Goal: Task Accomplishment & Management: Manage account settings

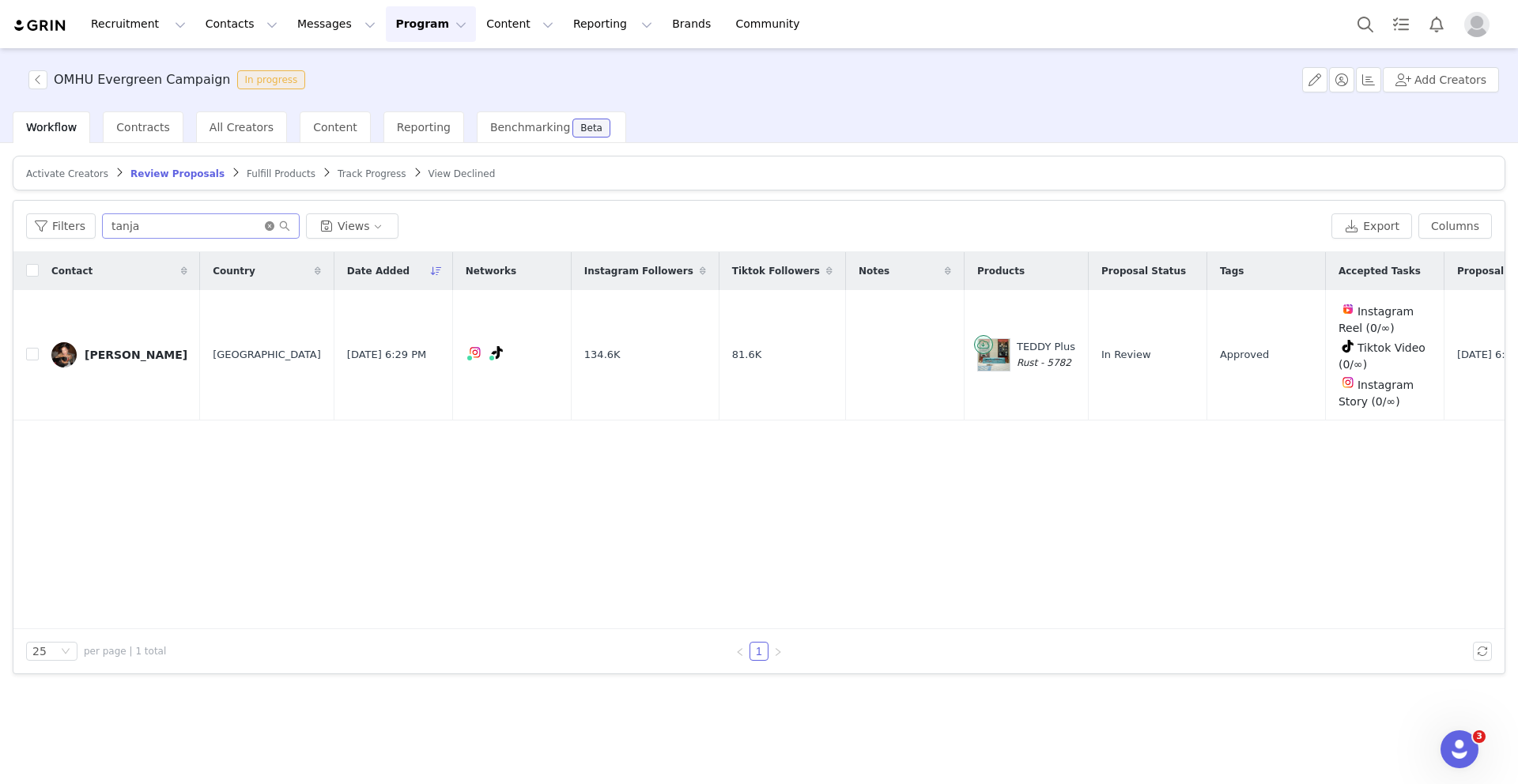
click at [265, 222] on icon "icon: close-circle" at bounding box center [269, 225] width 9 height 9
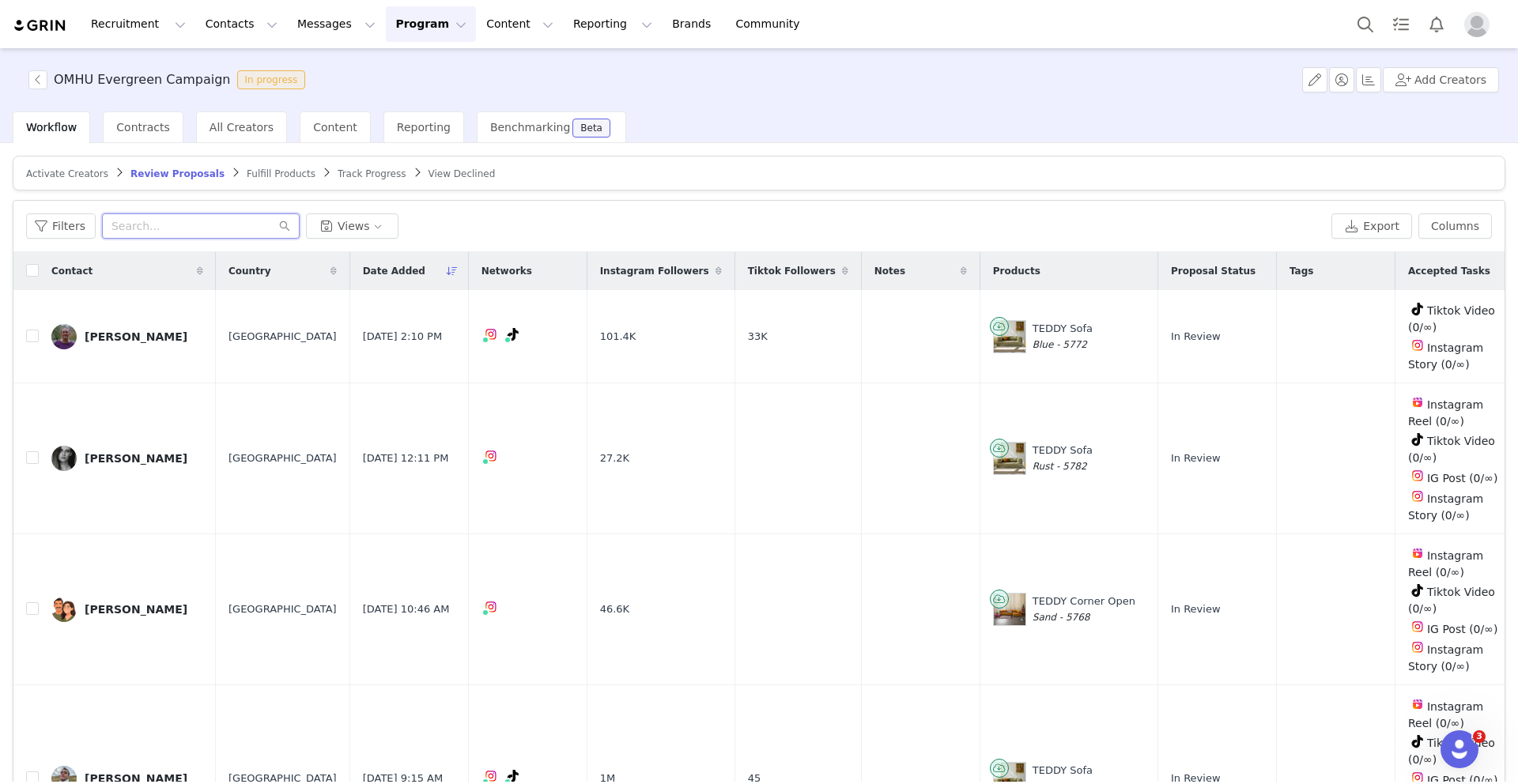
click at [211, 215] on input "text" at bounding box center [201, 226] width 198 height 25
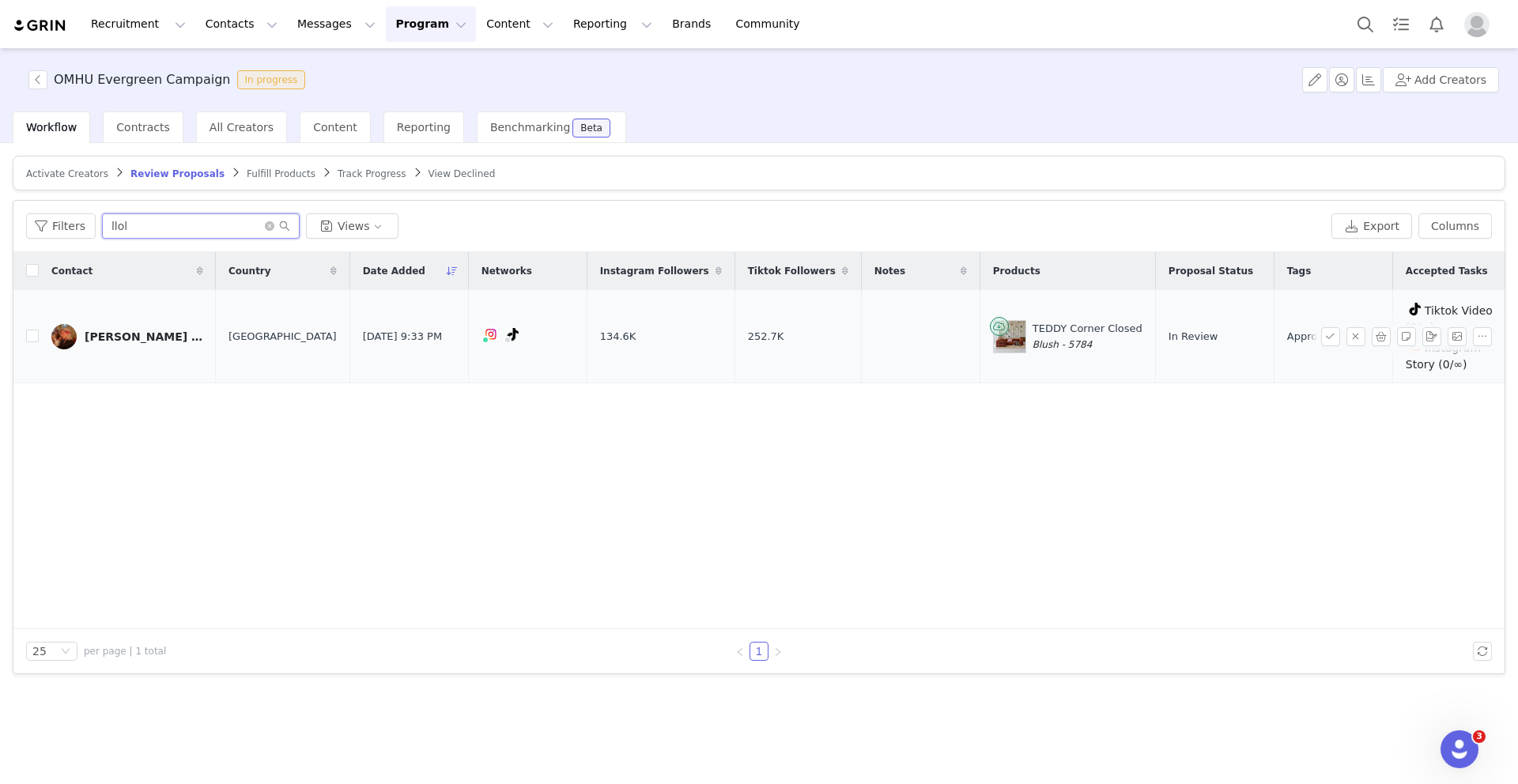
type input "llol"
click at [114, 336] on div "[PERSON_NAME] [PERSON_NAME]" at bounding box center [144, 336] width 119 height 12
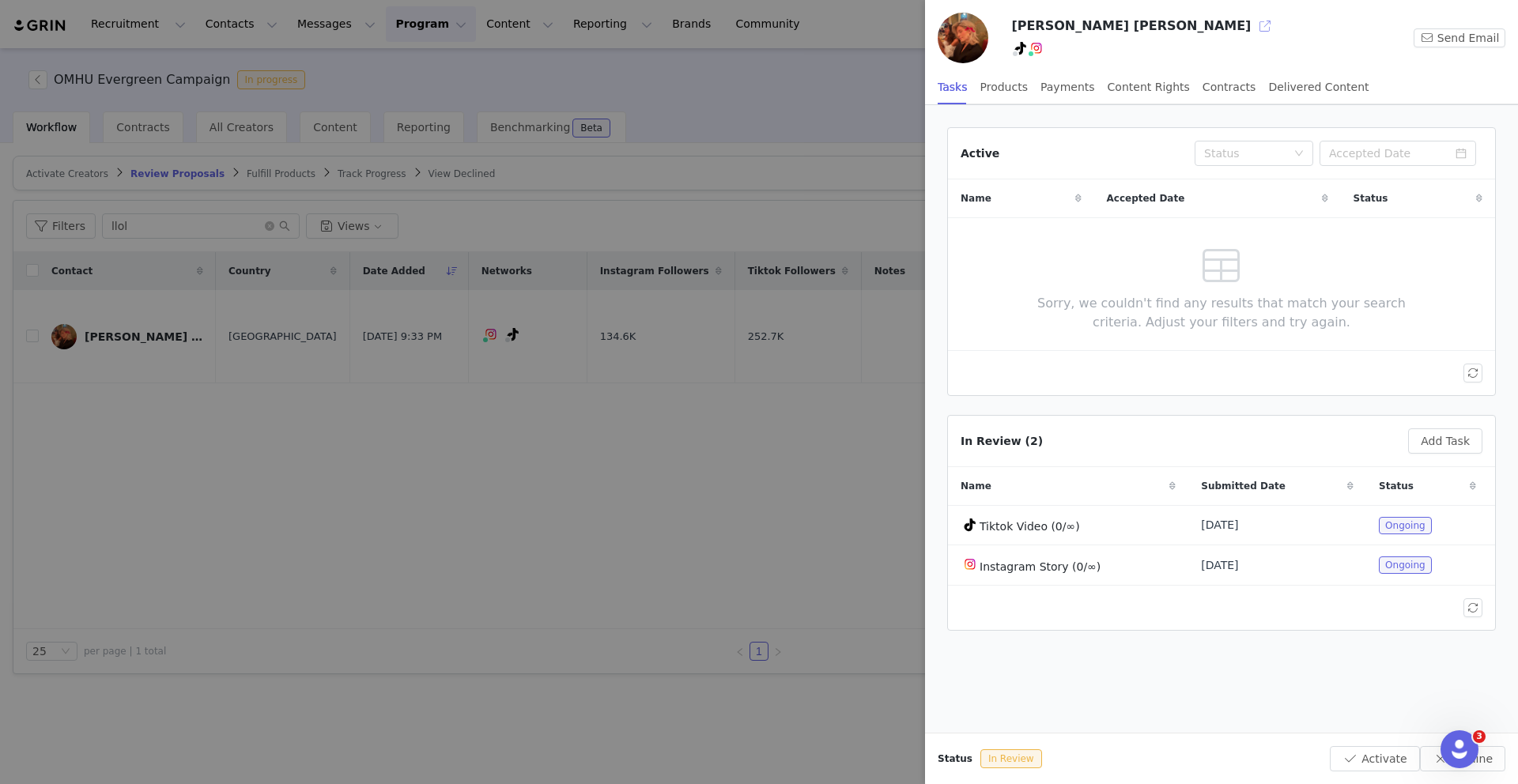
click at [1252, 30] on button "button" at bounding box center [1264, 26] width 25 height 25
click at [526, 441] on div at bounding box center [759, 392] width 1518 height 784
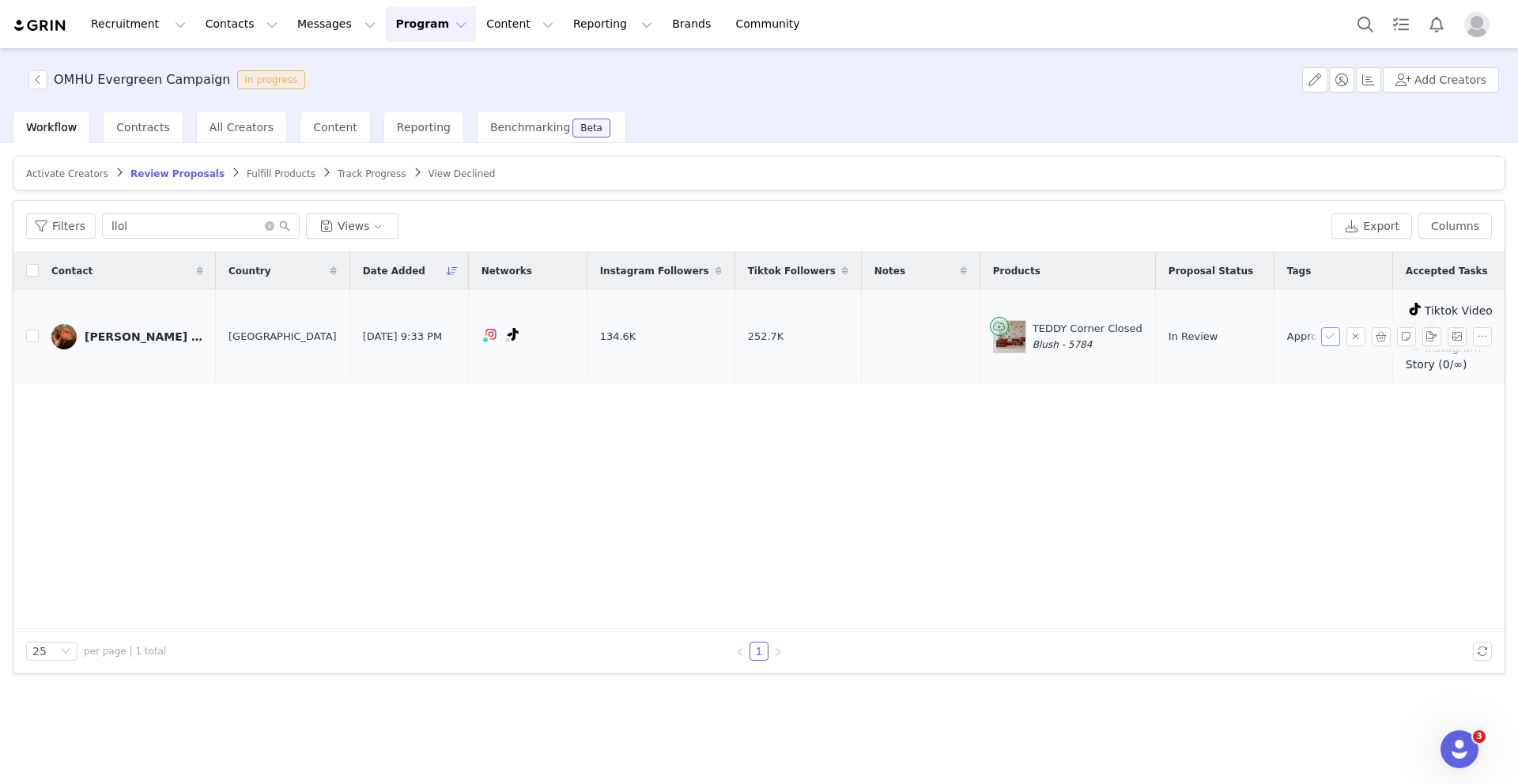
click at [1338, 336] on button "button" at bounding box center [1330, 336] width 19 height 19
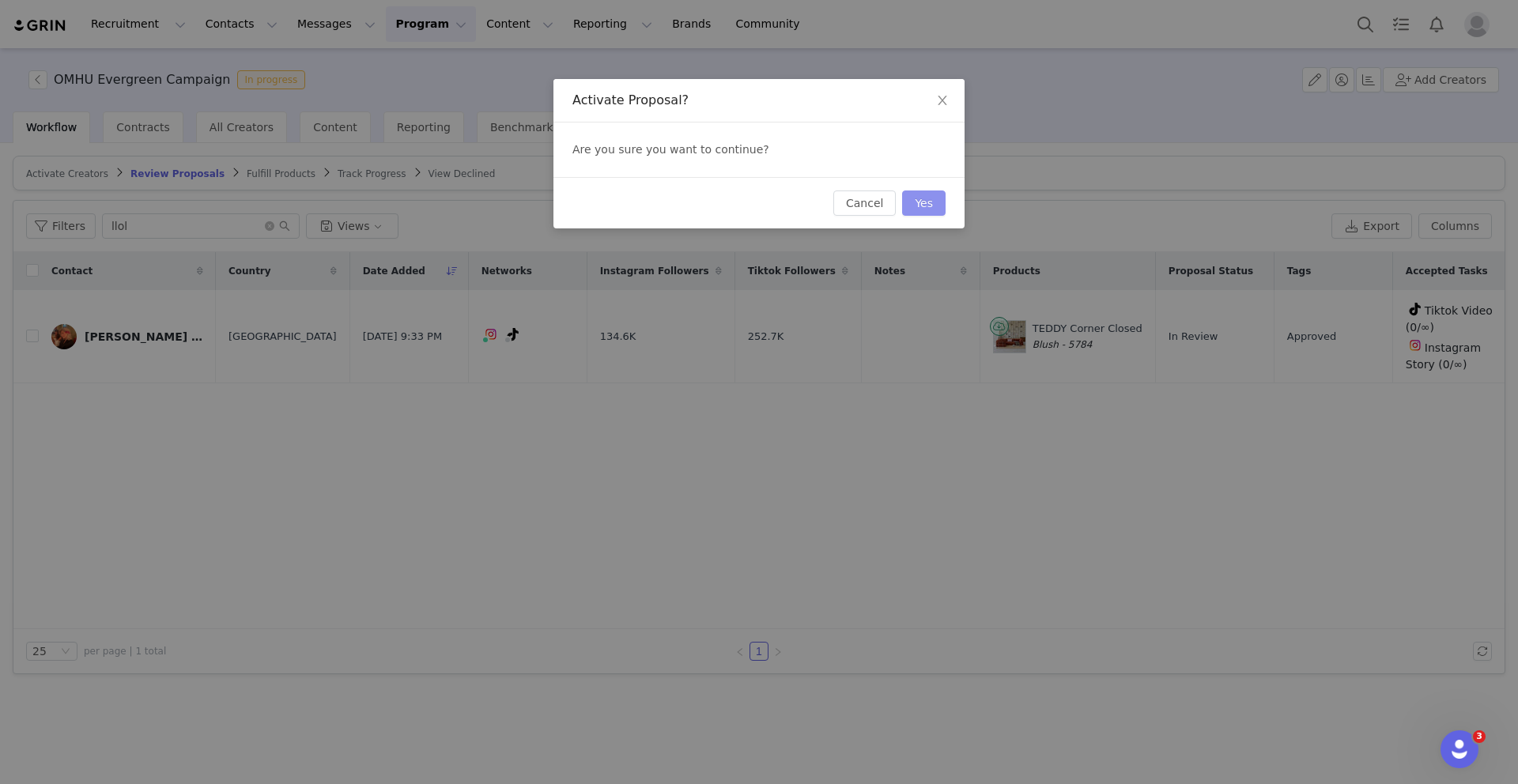
click at [934, 209] on button "Yes" at bounding box center [923, 203] width 43 height 25
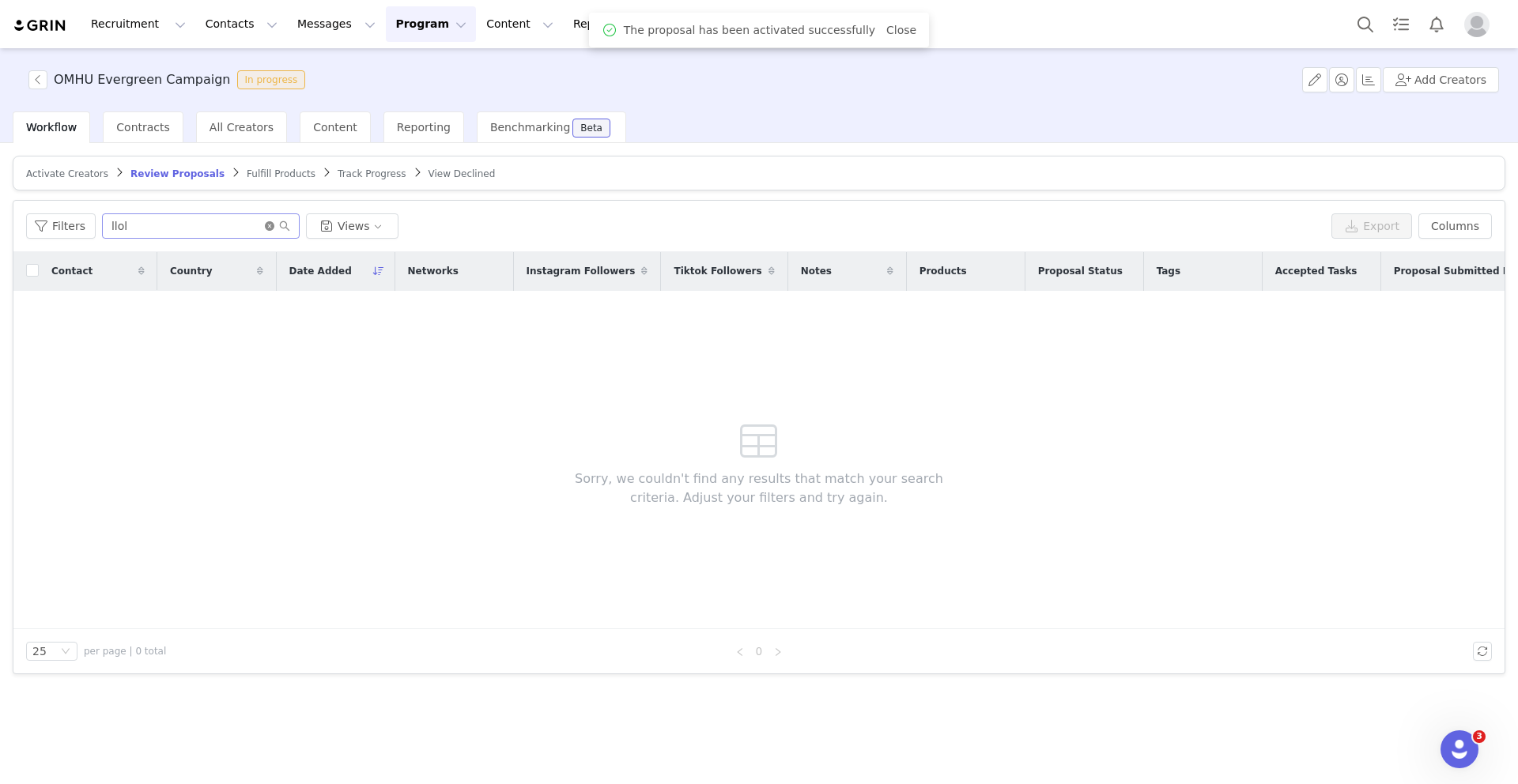
click at [266, 227] on icon "icon: close-circle" at bounding box center [269, 225] width 9 height 9
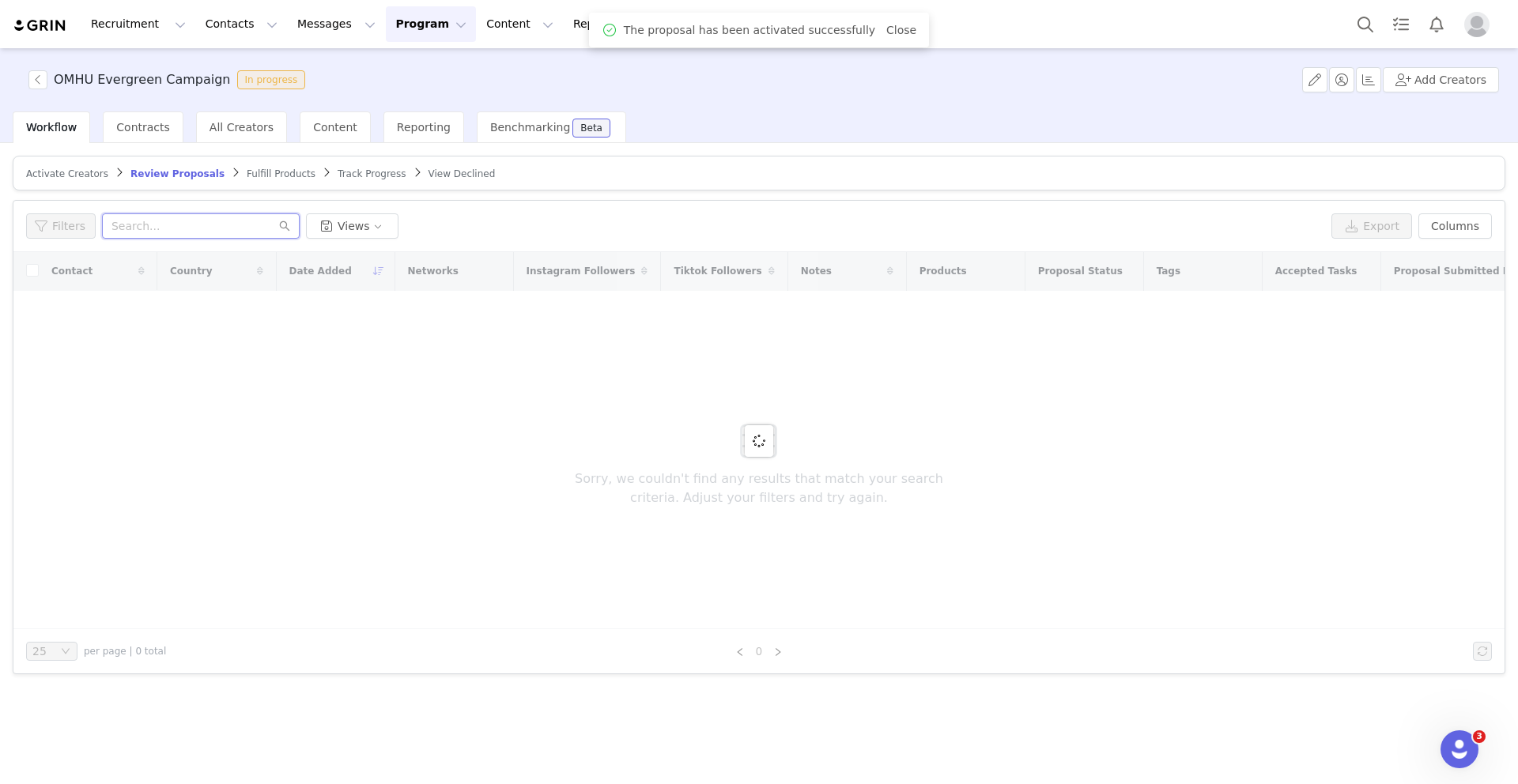
click at [221, 226] on input "text" at bounding box center [201, 226] width 198 height 25
paste input "amber hannah"
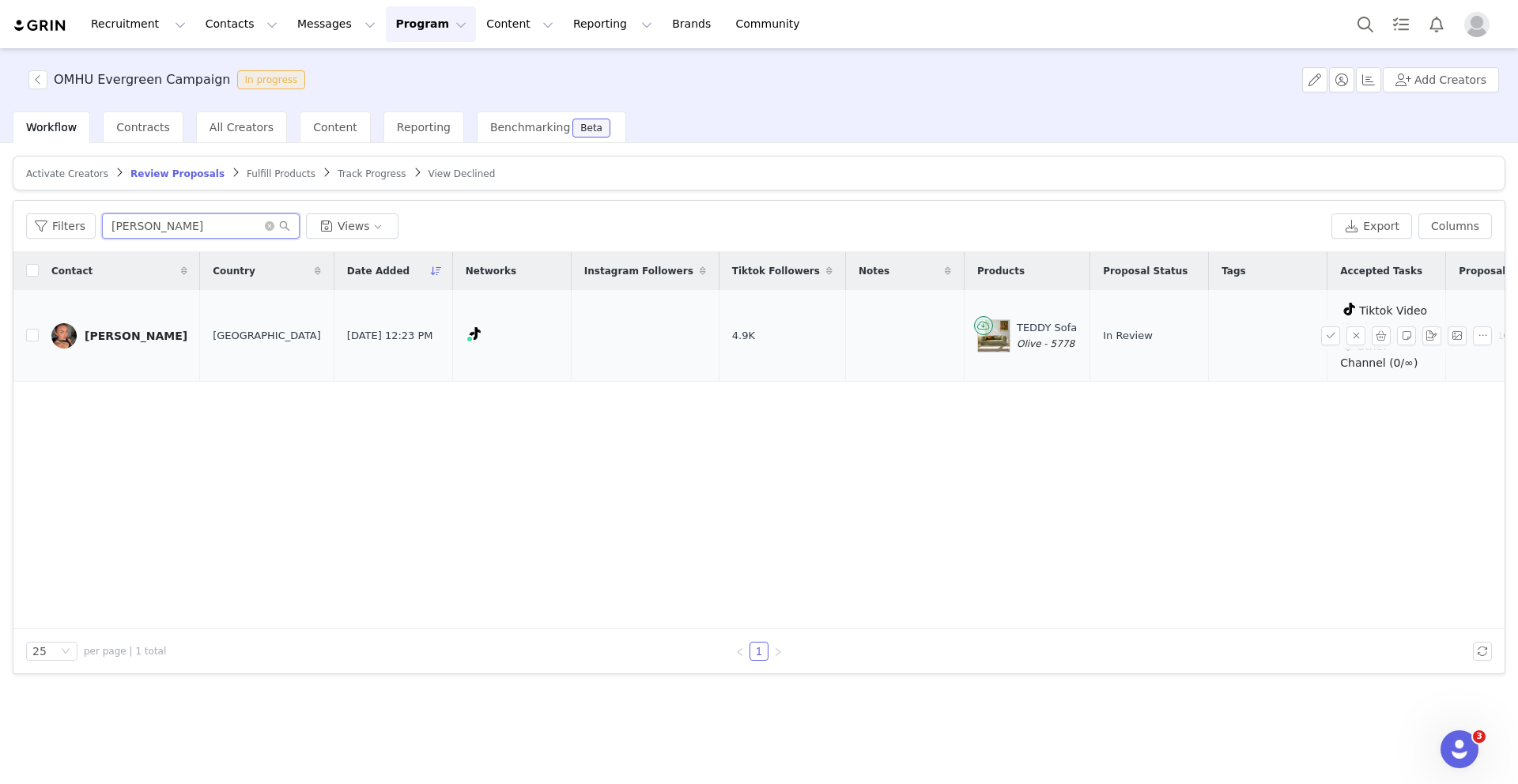
type input "amber hannah"
click at [130, 336] on div "Amber Hannah" at bounding box center [136, 335] width 103 height 12
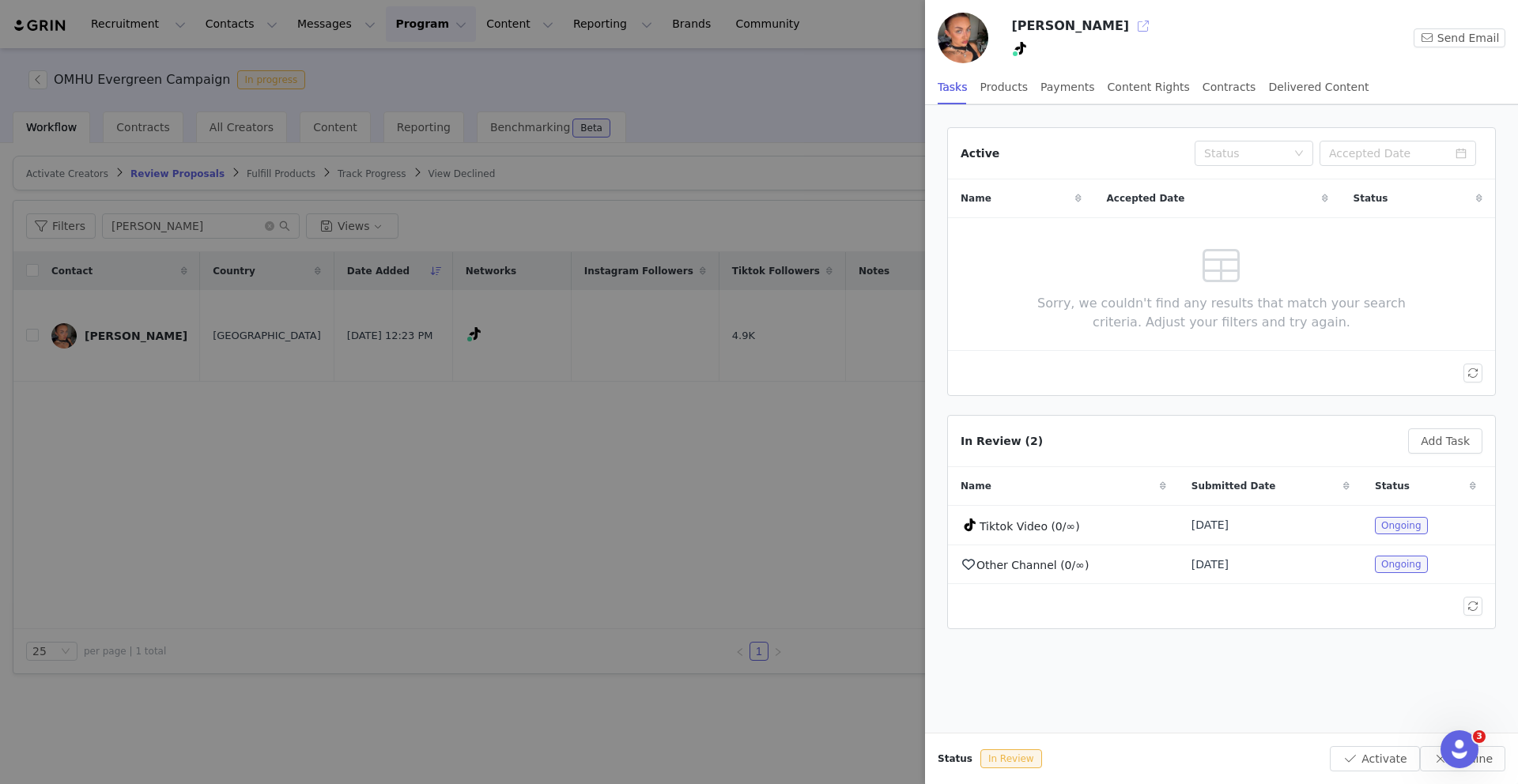
click at [1130, 27] on button "button" at bounding box center [1143, 26] width 25 height 25
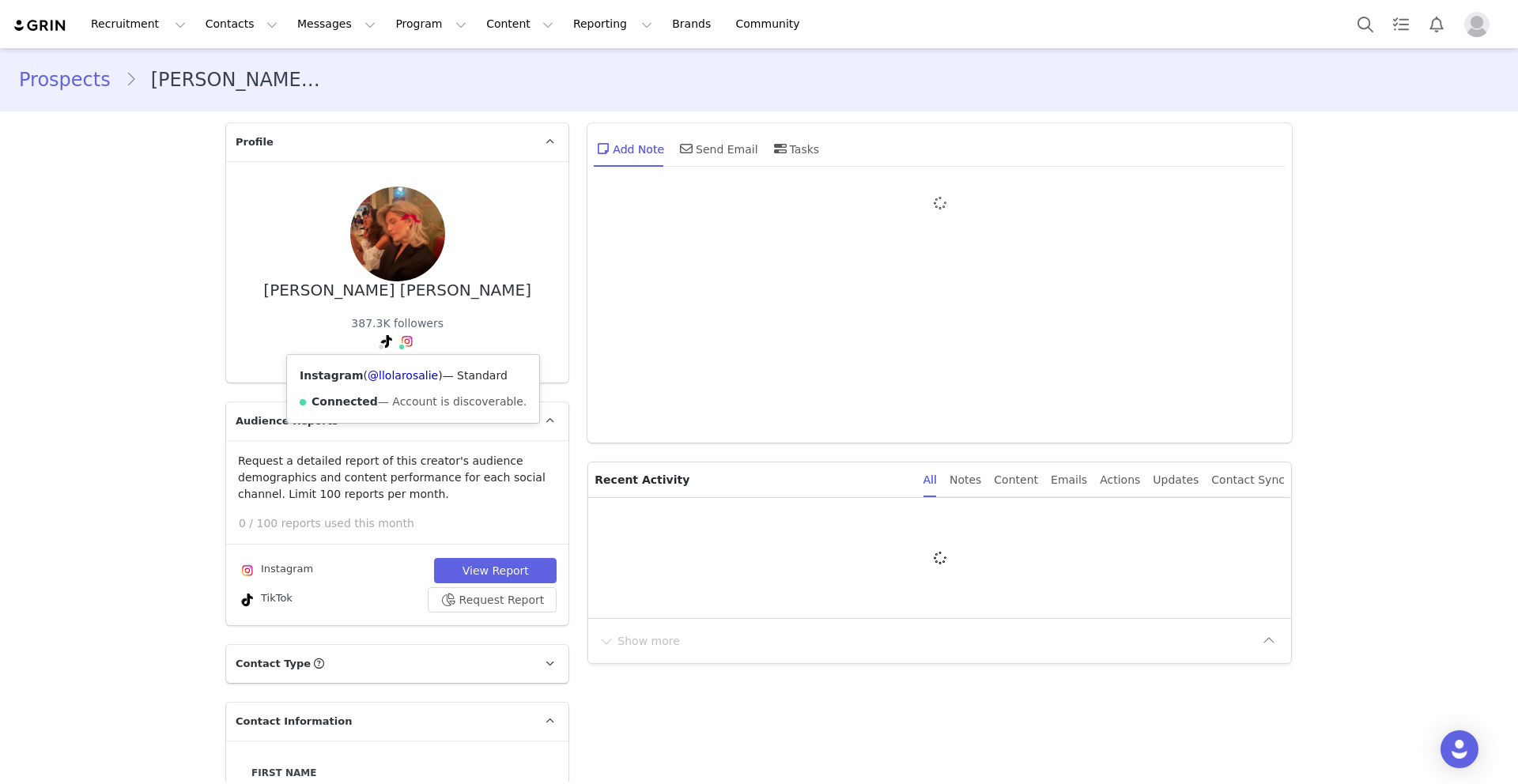
type input "+1 ([GEOGRAPHIC_DATA])"
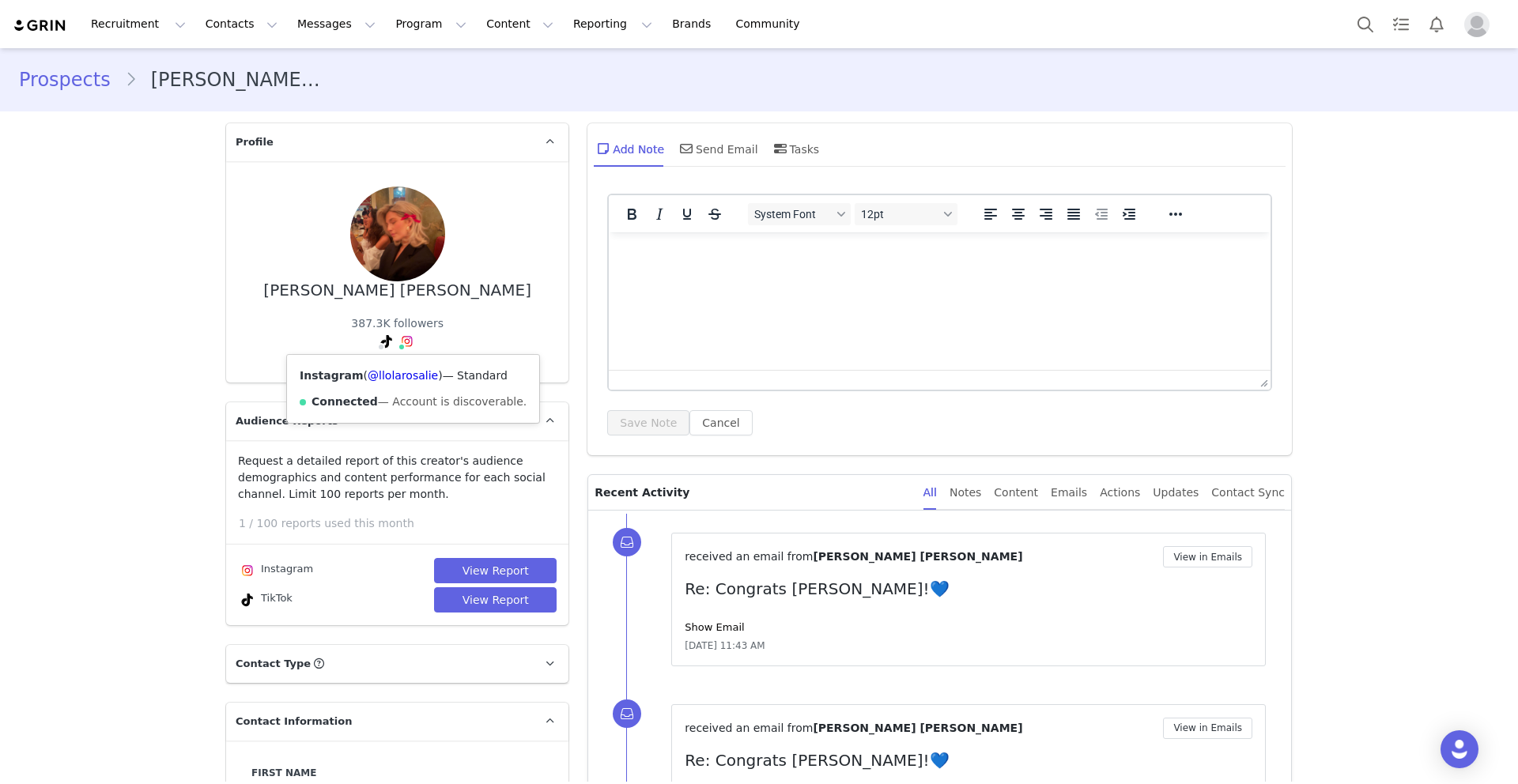
type input "Primary"
type input "[PERSON_NAME] [PERSON_NAME]"
type input "Brueren"
type input "[EMAIL_ADDRESS][DOMAIN_NAME]"
type input "[PHONE_NUMBER]"
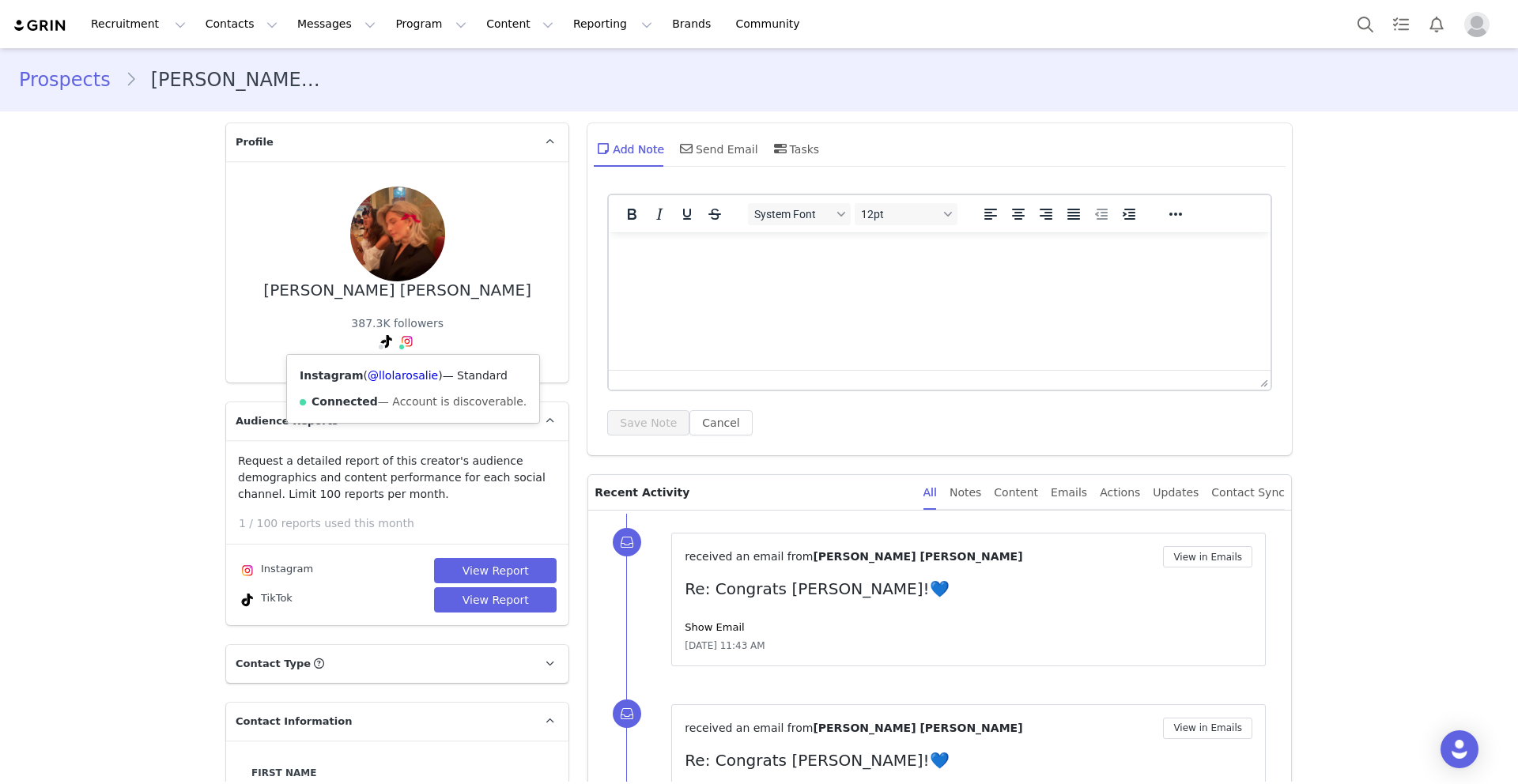
type input "[GEOGRAPHIC_DATA]"
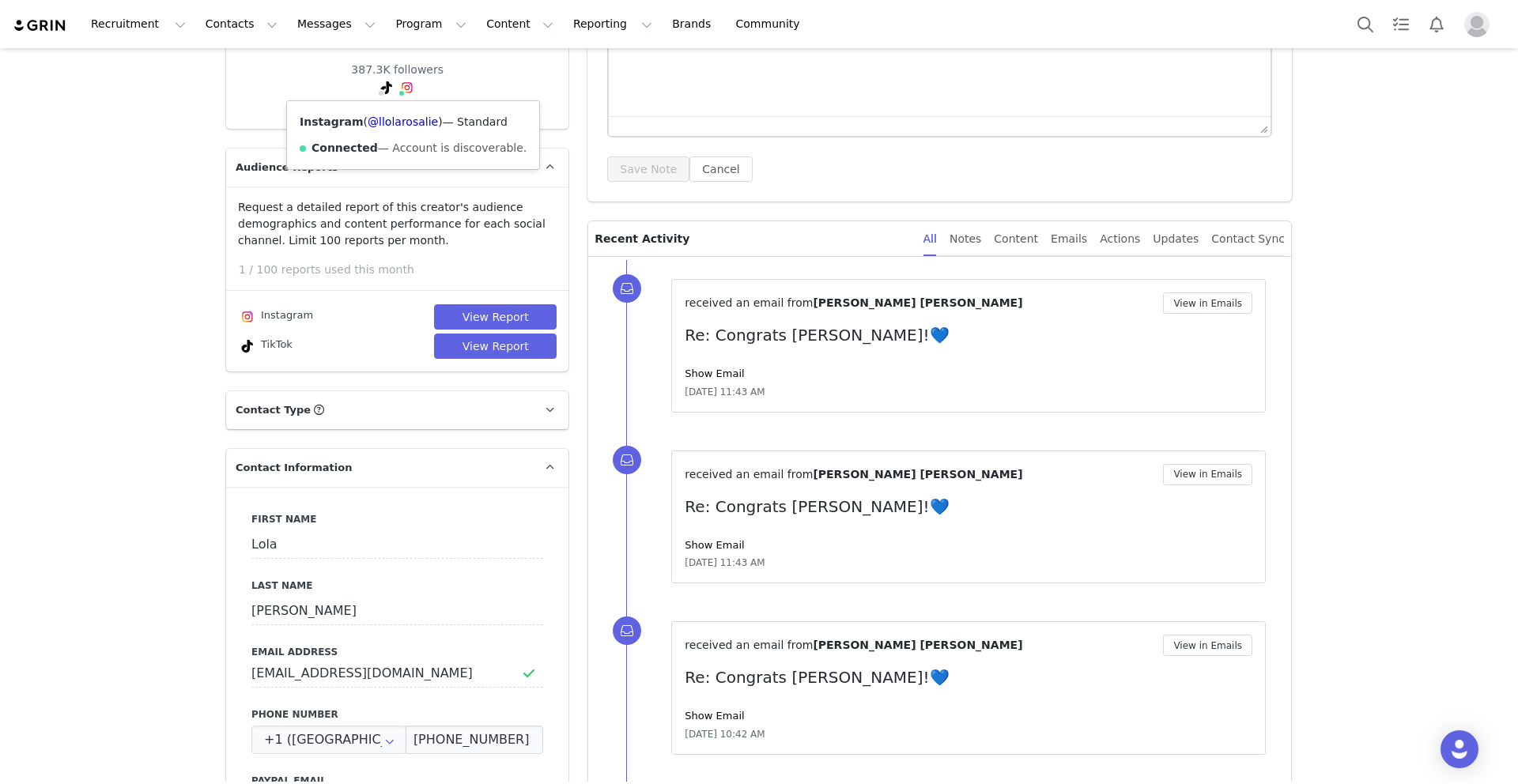
scroll to position [333, 0]
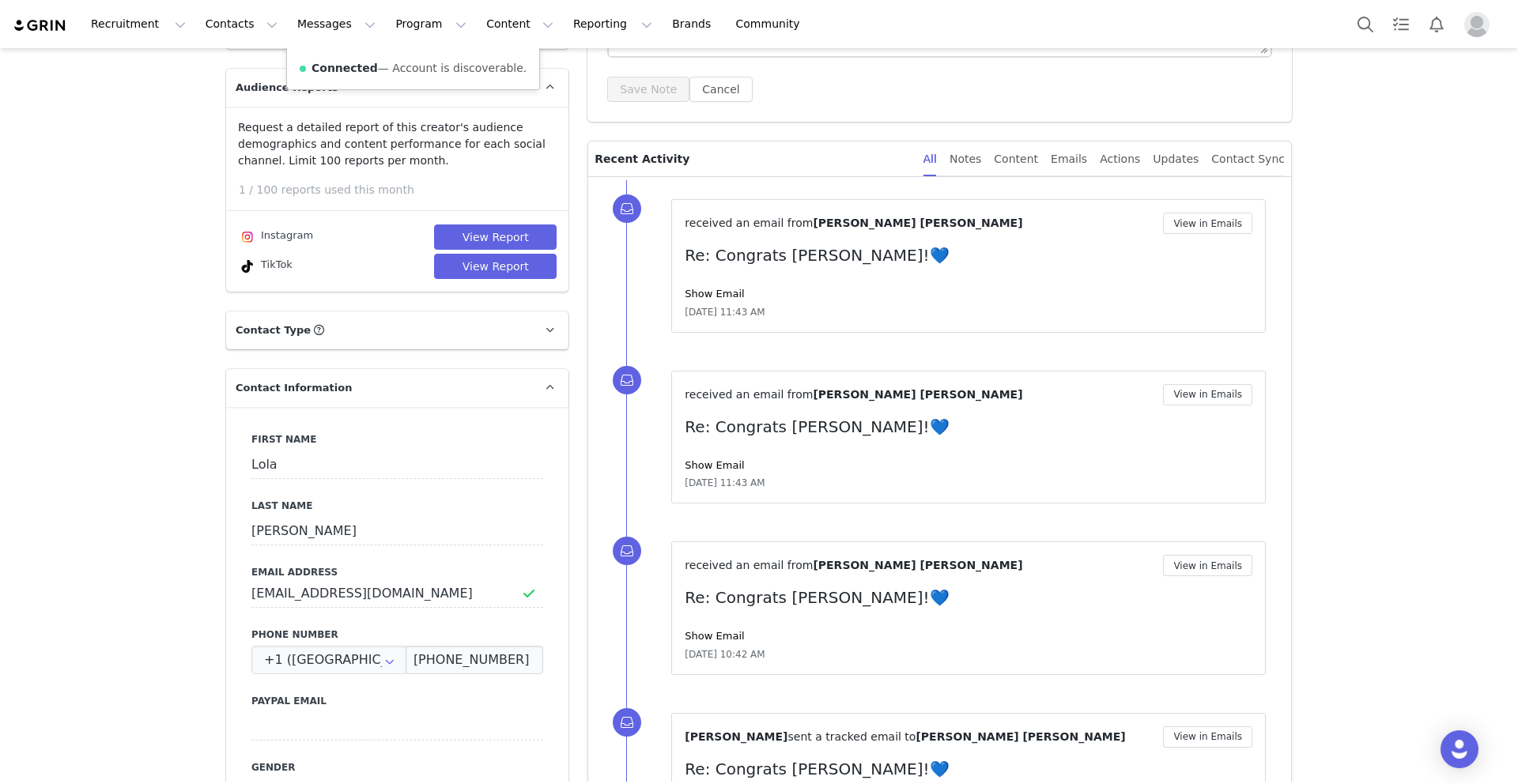
select select "[object Object]"
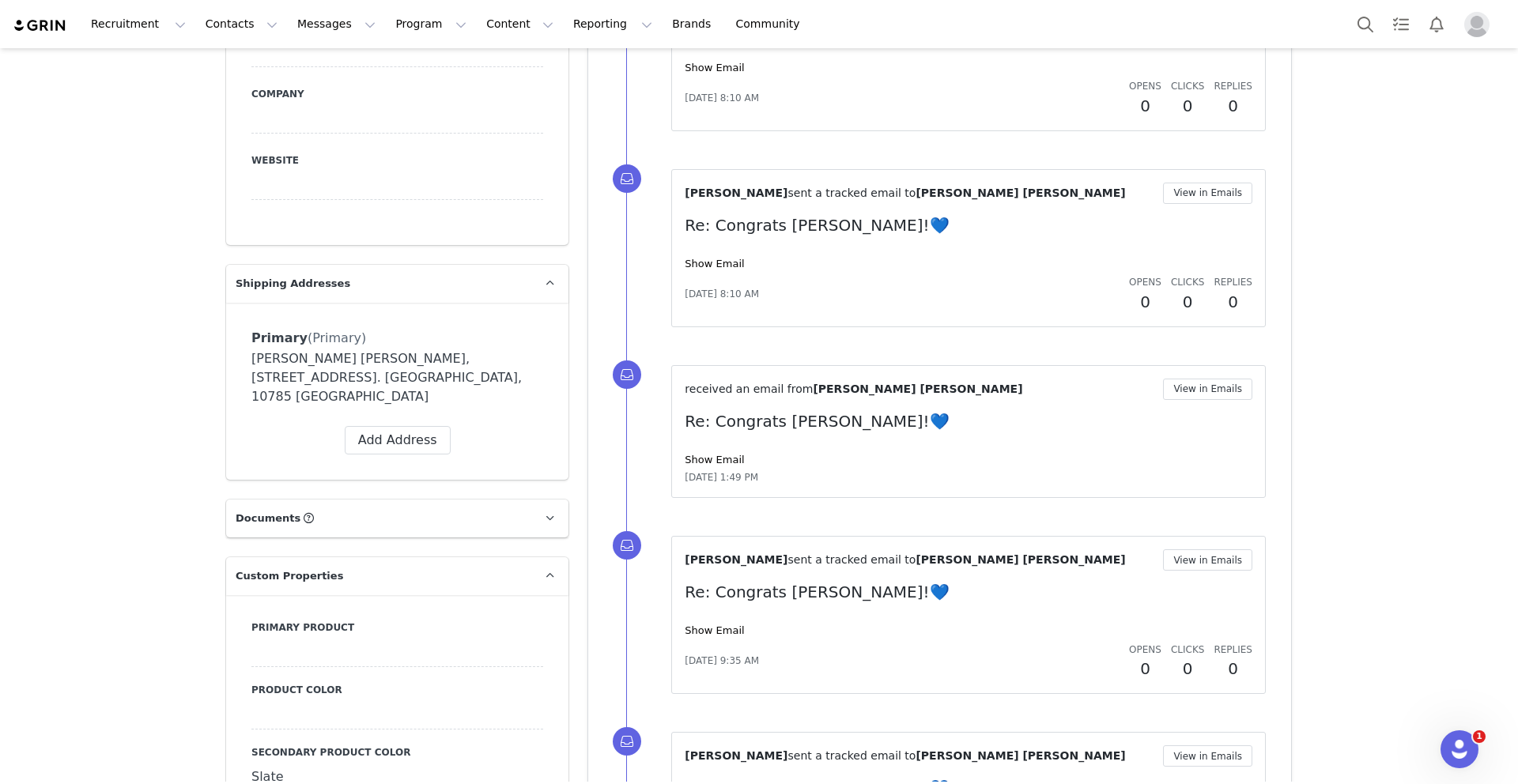
scroll to position [1073, 0]
click at [420, 373] on div "[PERSON_NAME] [PERSON_NAME], [STREET_ADDRESS]. [GEOGRAPHIC_DATA], 10785 [GEOGRA…" at bounding box center [397, 377] width 292 height 57
click at [387, 373] on div "[PERSON_NAME] [PERSON_NAME], [STREET_ADDRESS]. [GEOGRAPHIC_DATA], 10785 [GEOGRA…" at bounding box center [397, 377] width 292 height 57
click at [501, 330] on span at bounding box center [505, 337] width 14 height 14
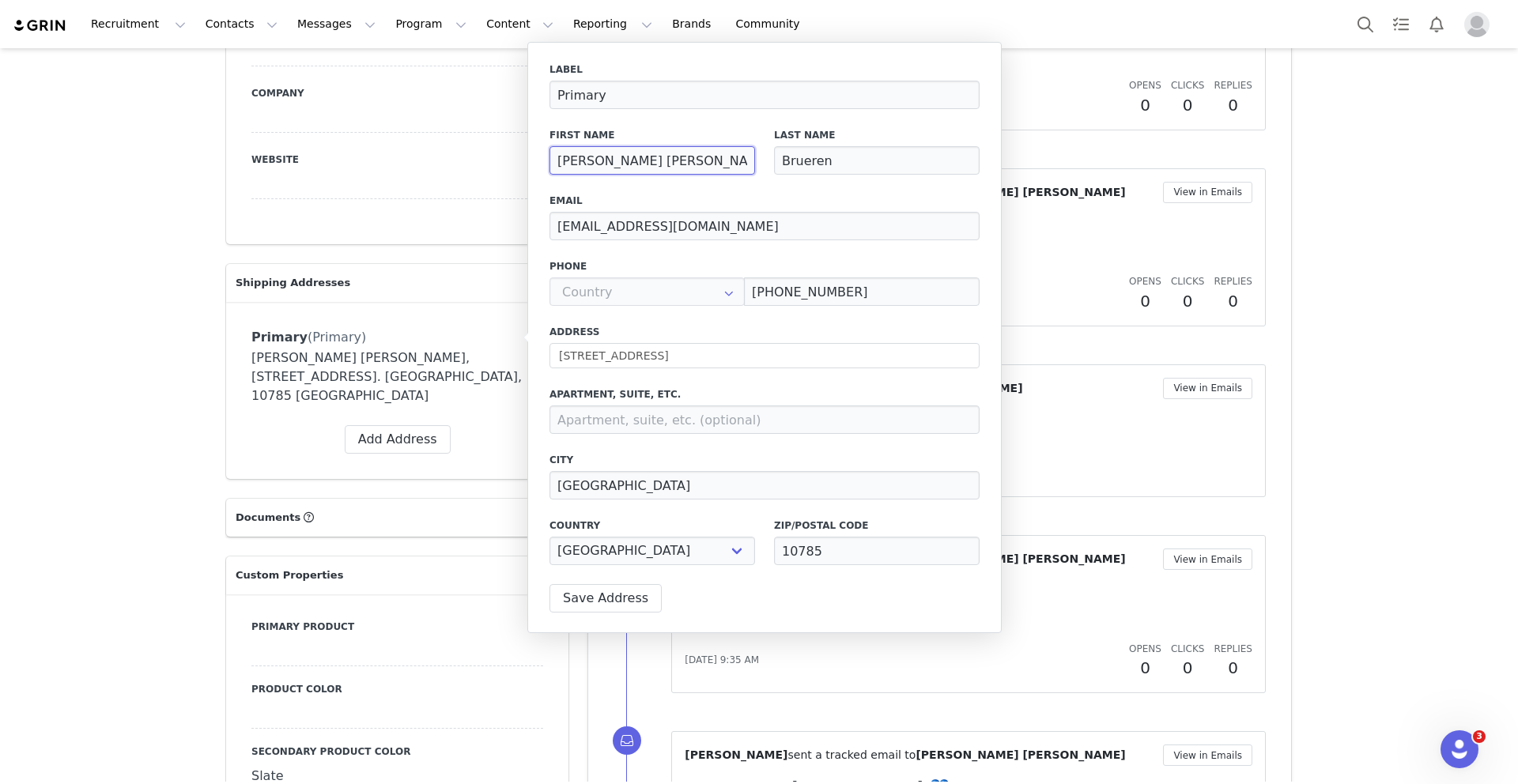
click at [673, 163] on input "[PERSON_NAME] [PERSON_NAME]" at bounding box center [651, 160] width 205 height 28
drag, startPoint x: 694, startPoint y: 163, endPoint x: 480, endPoint y: 163, distance: 214.0
click at [480, 163] on body "Recruitment Recruitment Creator Search Curated Lists Landing Pages Web Extensio…" at bounding box center [759, 392] width 1518 height 784
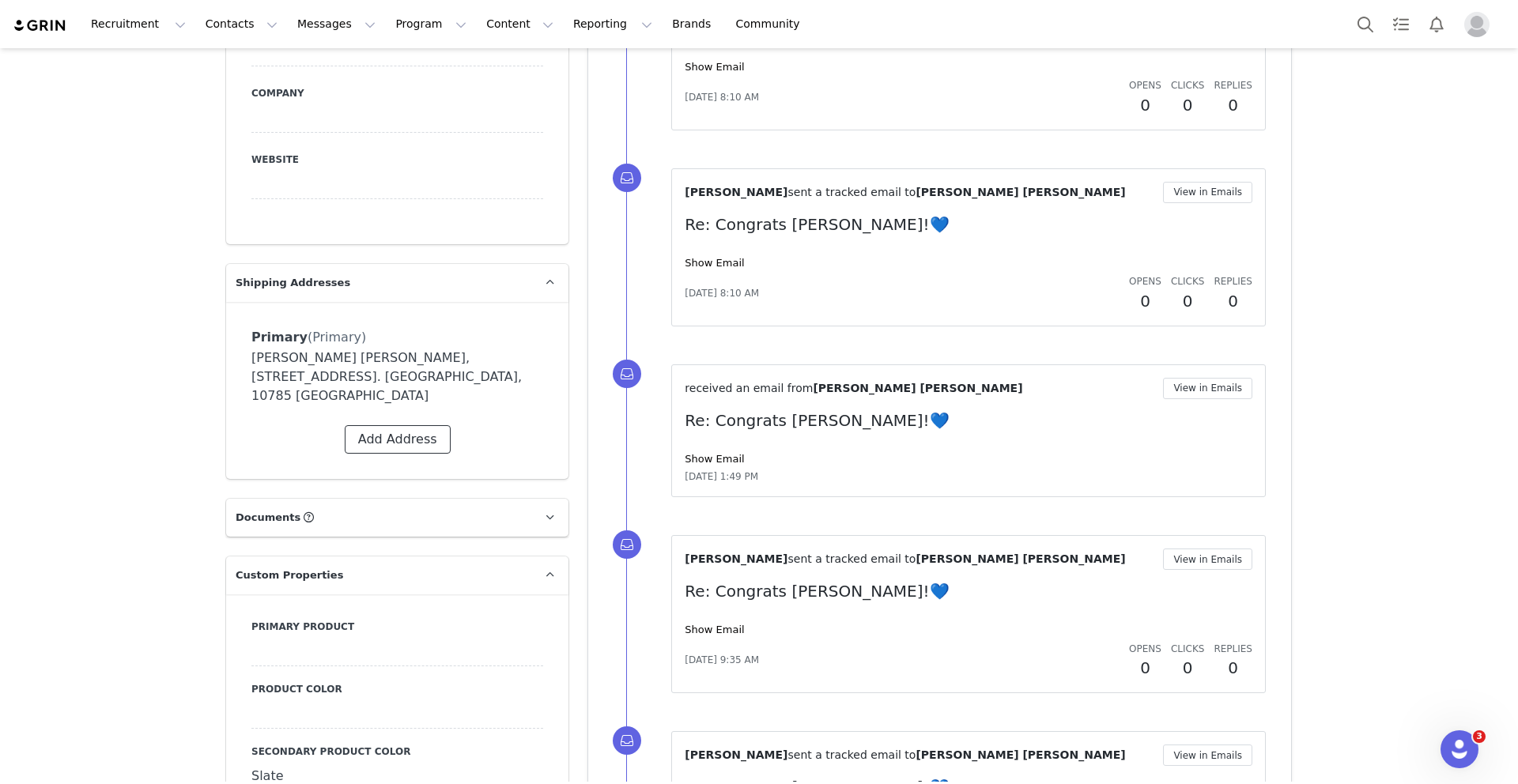
click at [418, 425] on button "Add Address" at bounding box center [397, 439] width 106 height 28
select select
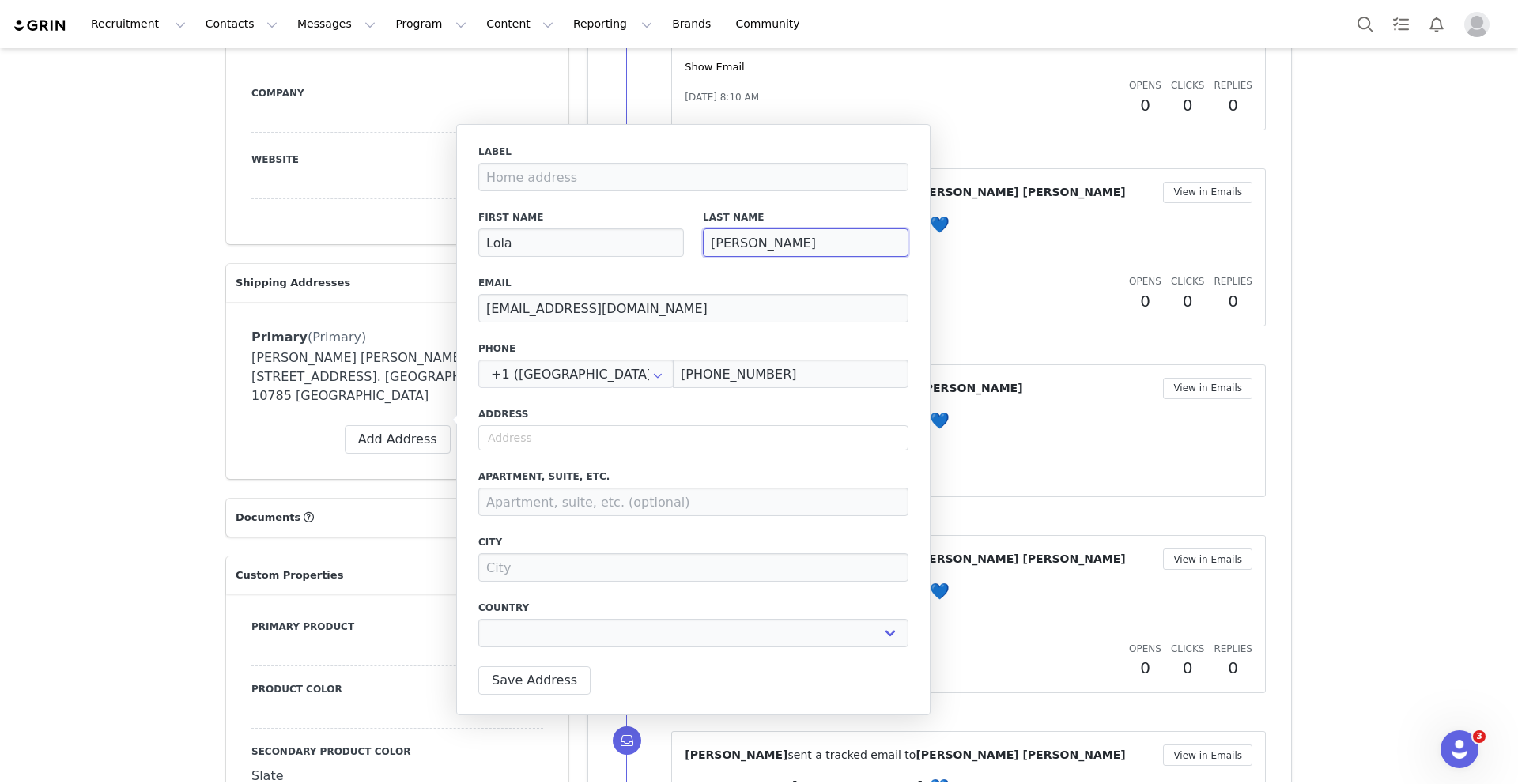
click at [794, 247] on input "[PERSON_NAME]" at bounding box center [805, 243] width 205 height 28
click at [373, 292] on p "Shipping Addresses" at bounding box center [378, 283] width 304 height 38
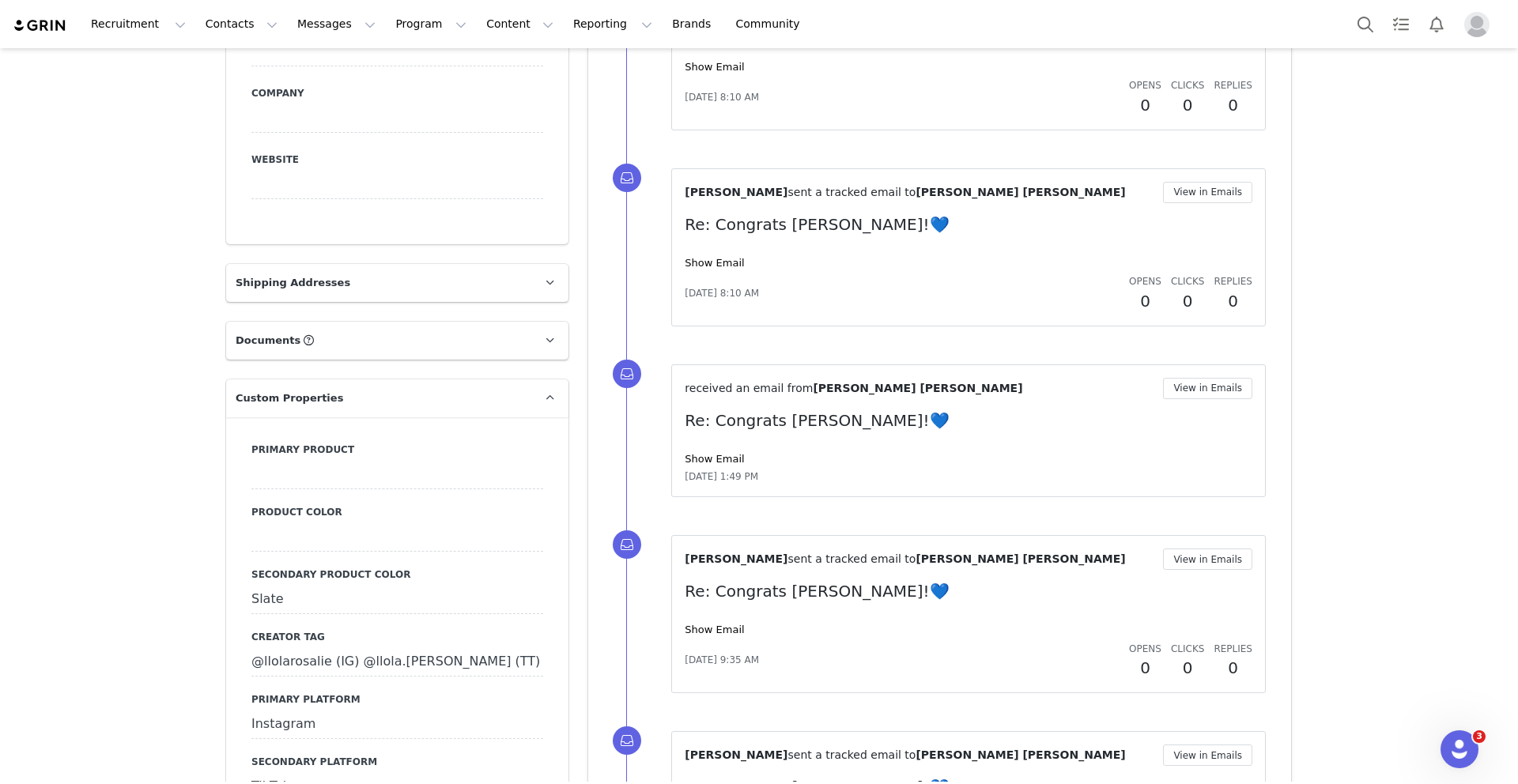
click at [527, 272] on p "Shipping Addresses" at bounding box center [378, 283] width 304 height 38
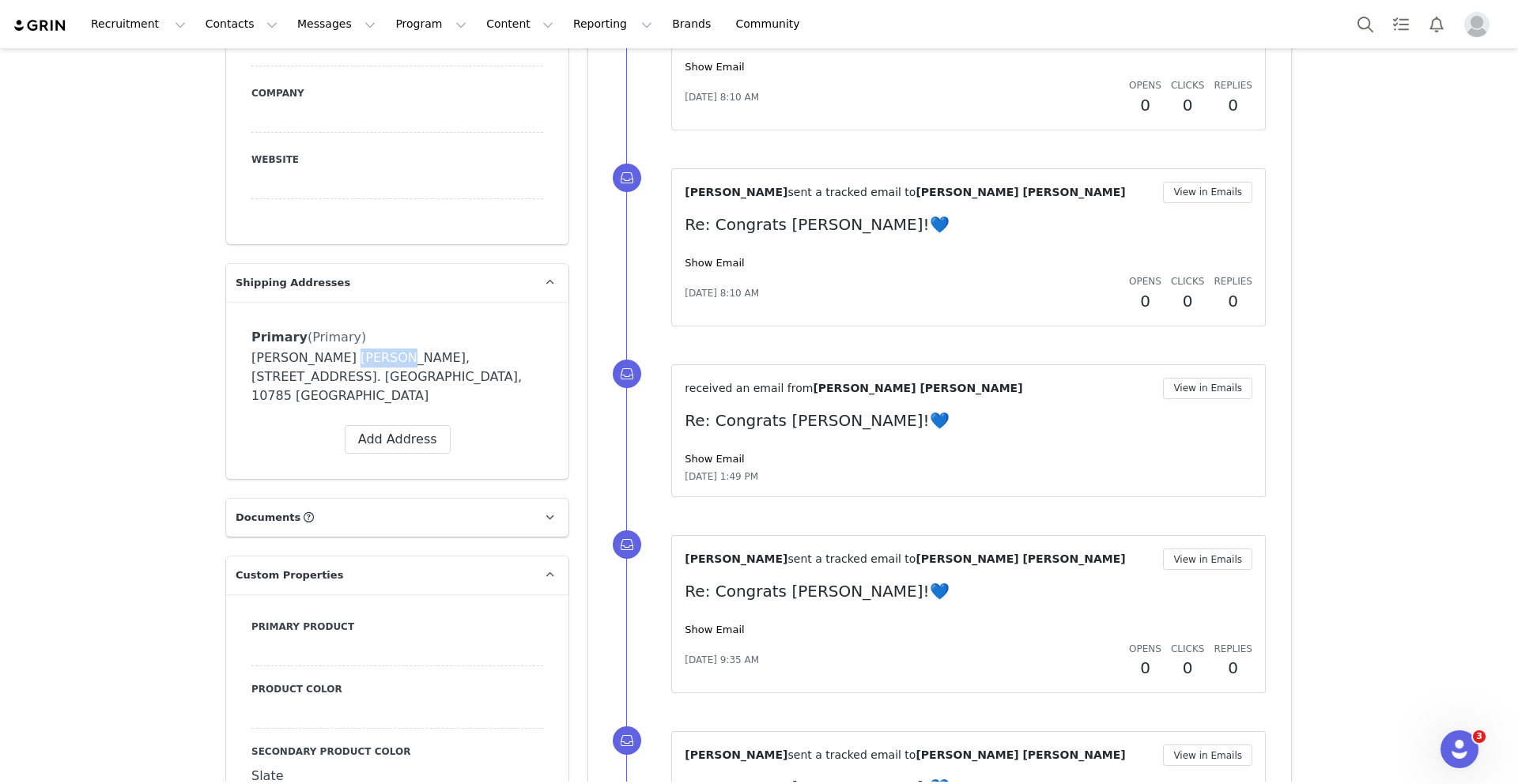
drag, startPoint x: 325, startPoint y: 355, endPoint x: 366, endPoint y: 357, distance: 41.0
click at [366, 357] on div "[PERSON_NAME] [PERSON_NAME], [STREET_ADDRESS]. [GEOGRAPHIC_DATA], 10785 [GEOGRA…" at bounding box center [397, 377] width 292 height 57
copy div "Brueren"
drag, startPoint x: 319, startPoint y: 358, endPoint x: 230, endPoint y: 358, distance: 89.0
click at [230, 358] on div "Primary (Primary) Delete Address Yes, delete Address [PERSON_NAME][STREET_ADDRE…" at bounding box center [397, 390] width 342 height 177
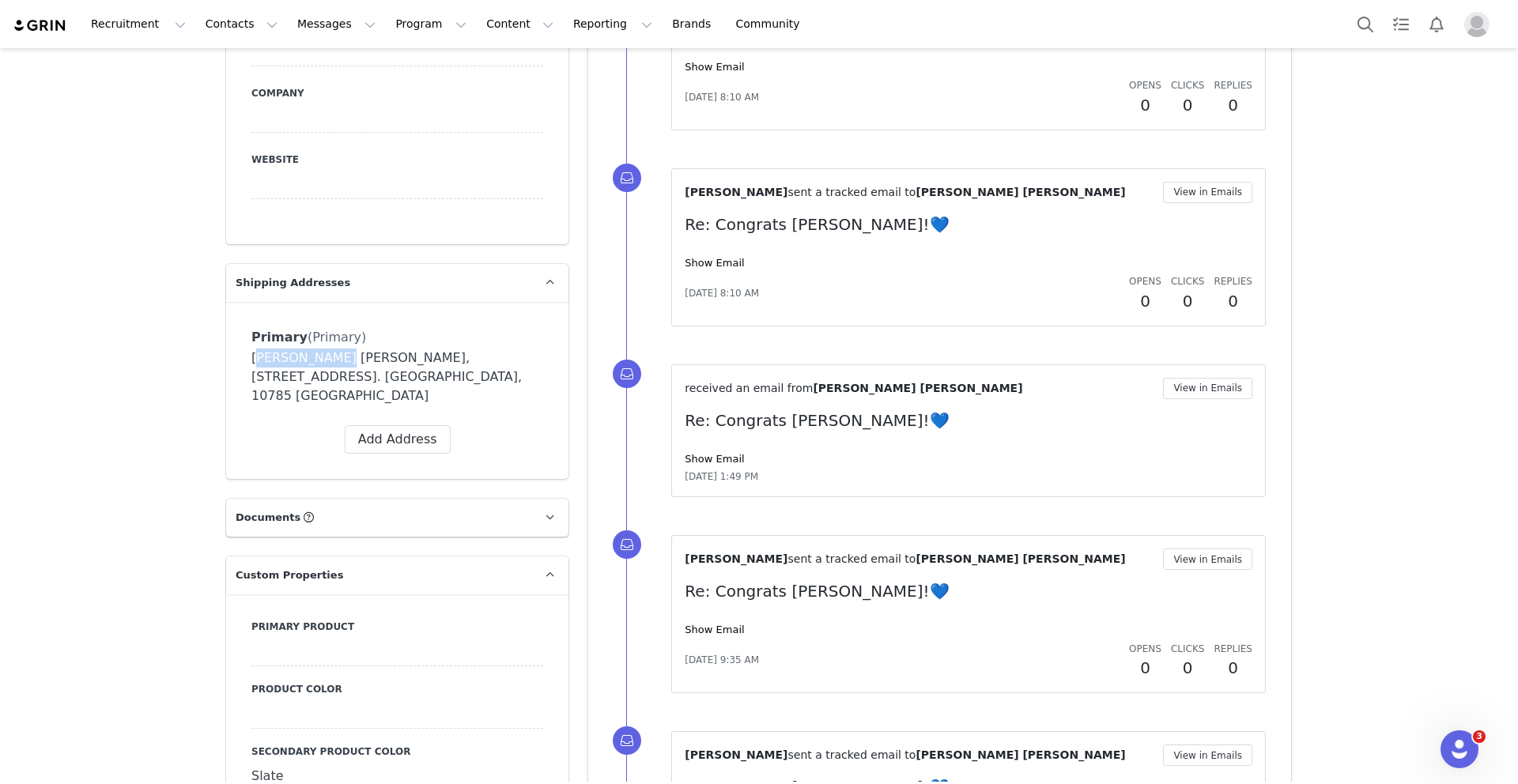
copy div "[PERSON_NAME] [PERSON_NAME]"
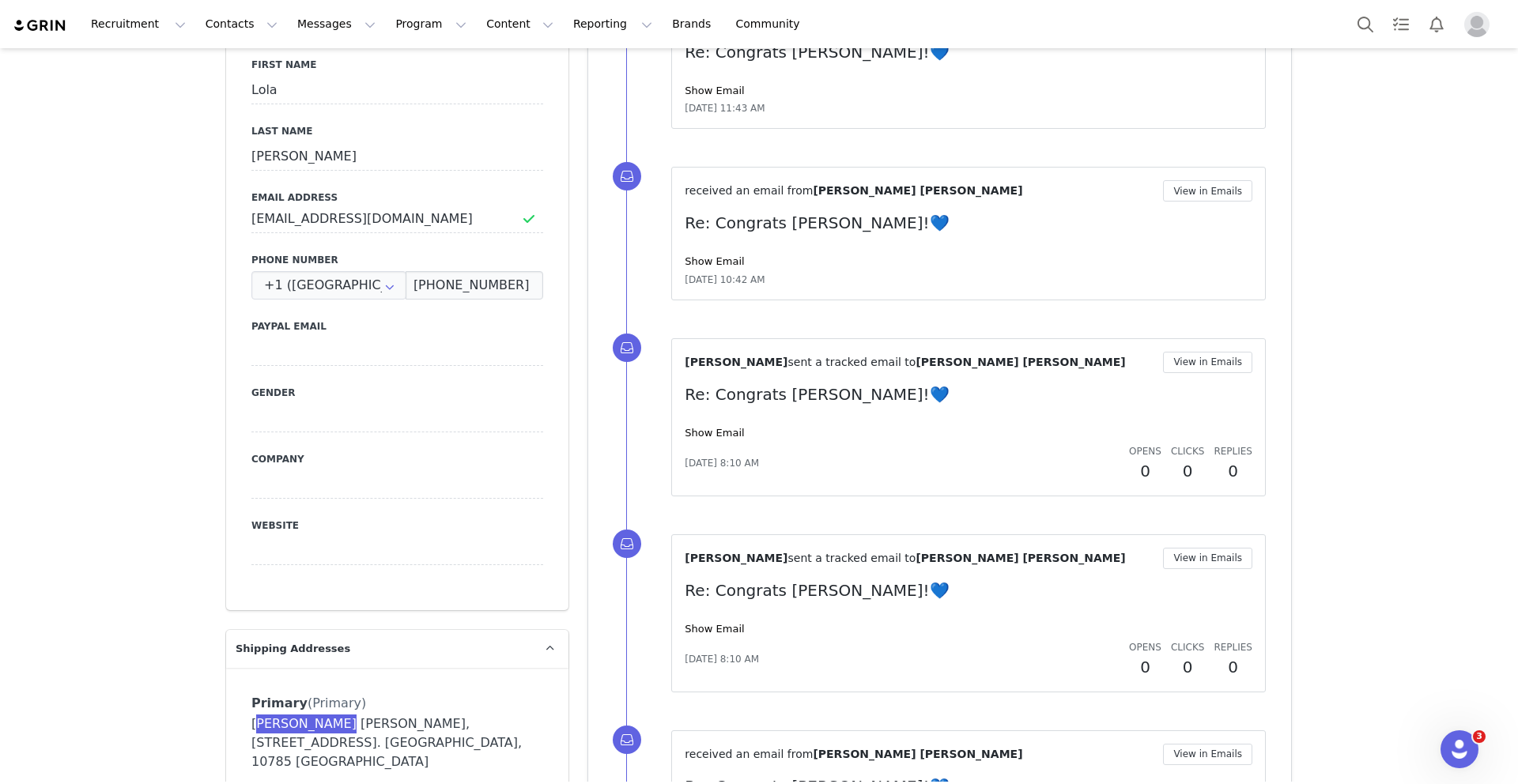
scroll to position [707, 0]
click at [371, 218] on input "[EMAIL_ADDRESS][DOMAIN_NAME]" at bounding box center [397, 220] width 292 height 28
click at [447, 289] on input "[PHONE_NUMBER]" at bounding box center [474, 287] width 137 height 28
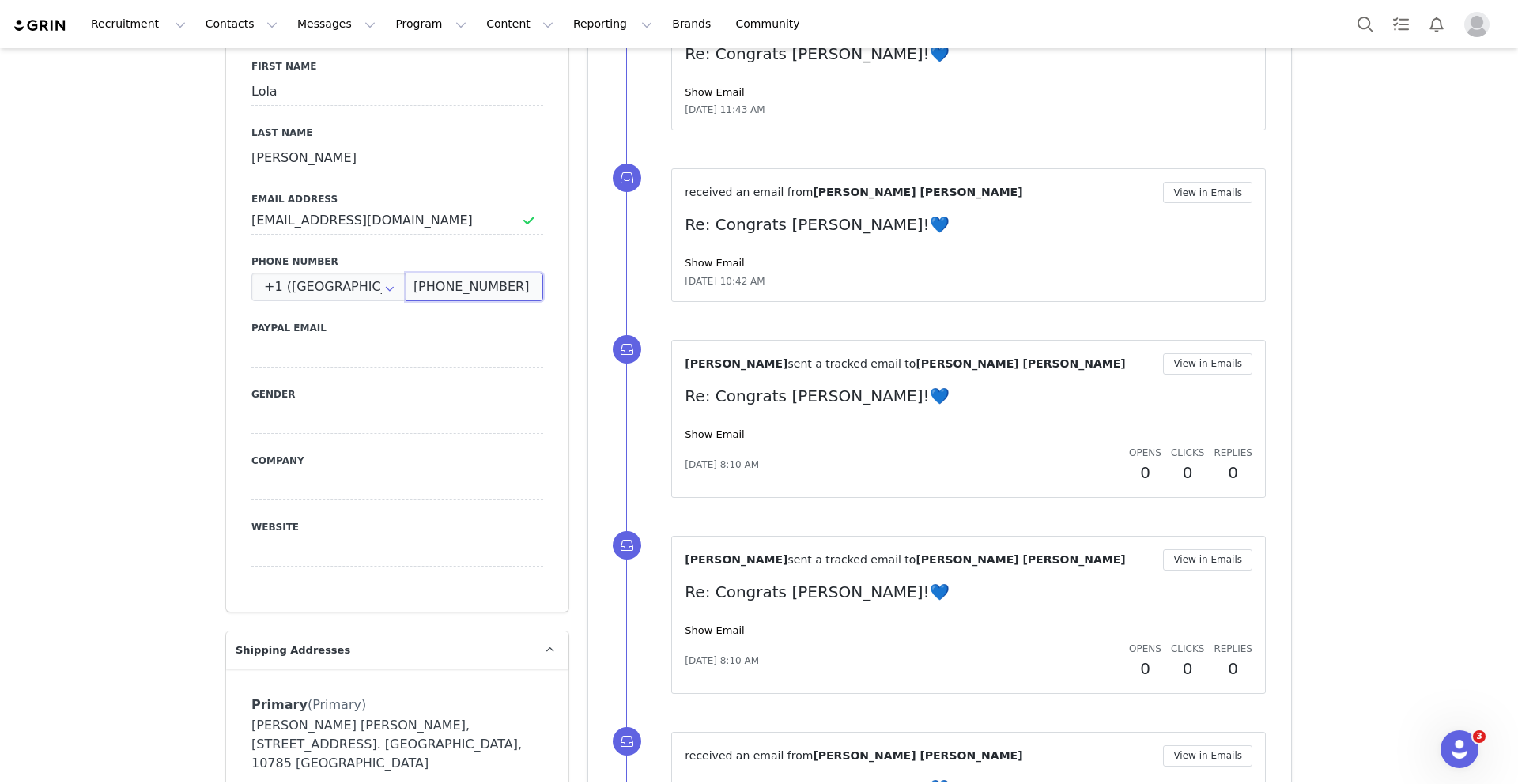
drag, startPoint x: 438, startPoint y: 283, endPoint x: 585, endPoint y: 285, distance: 147.0
click at [454, 287] on input "[PHONE_NUMBER]" at bounding box center [474, 287] width 137 height 28
drag, startPoint x: 450, startPoint y: 283, endPoint x: 580, endPoint y: 281, distance: 130.0
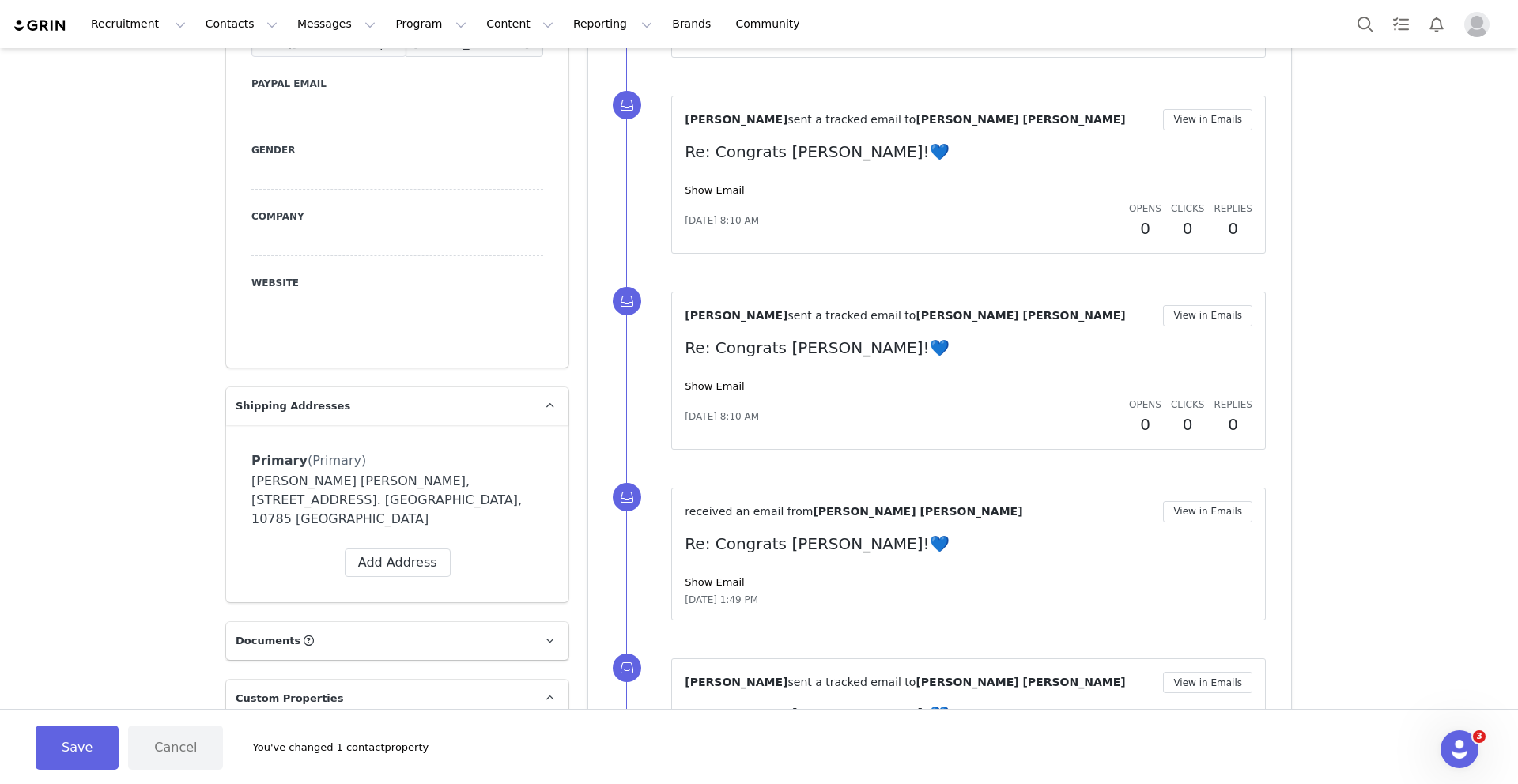
scroll to position [1002, 0]
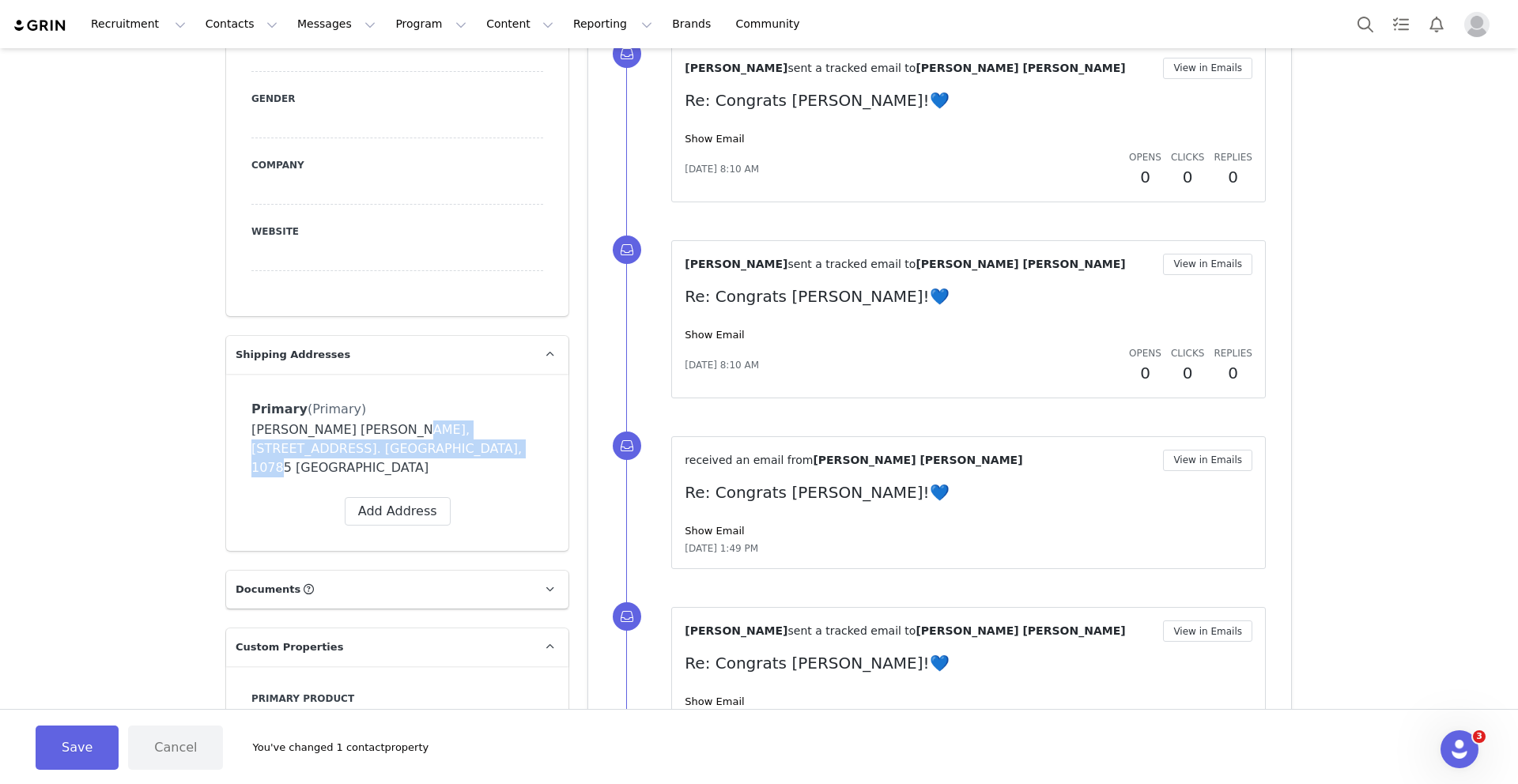
drag, startPoint x: 374, startPoint y: 428, endPoint x: 412, endPoint y: 453, distance: 45.5
click at [412, 453] on div "[PERSON_NAME] [PERSON_NAME], [STREET_ADDRESS]. [GEOGRAPHIC_DATA], 10785 [GEOGRA…" at bounding box center [397, 449] width 292 height 57
copy div "[STREET_ADDRESS]. [GEOGRAPHIC_DATA], 10785 [GEOGRAPHIC_DATA]"
click at [230, 422] on div "Primary (Primary) Delete Address Yes, delete Address [PERSON_NAME][STREET_ADDRE…" at bounding box center [397, 461] width 342 height 177
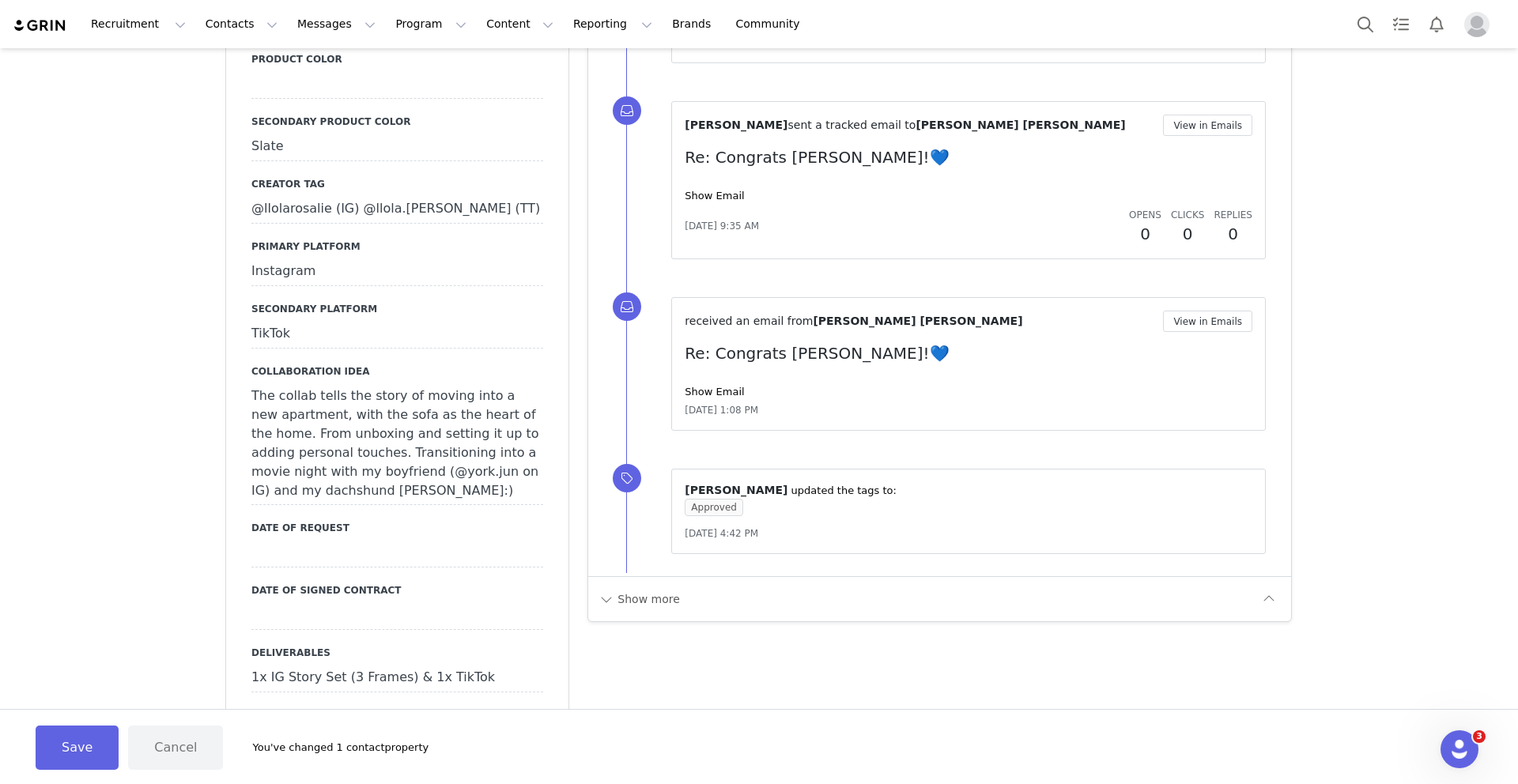
scroll to position [1710, 0]
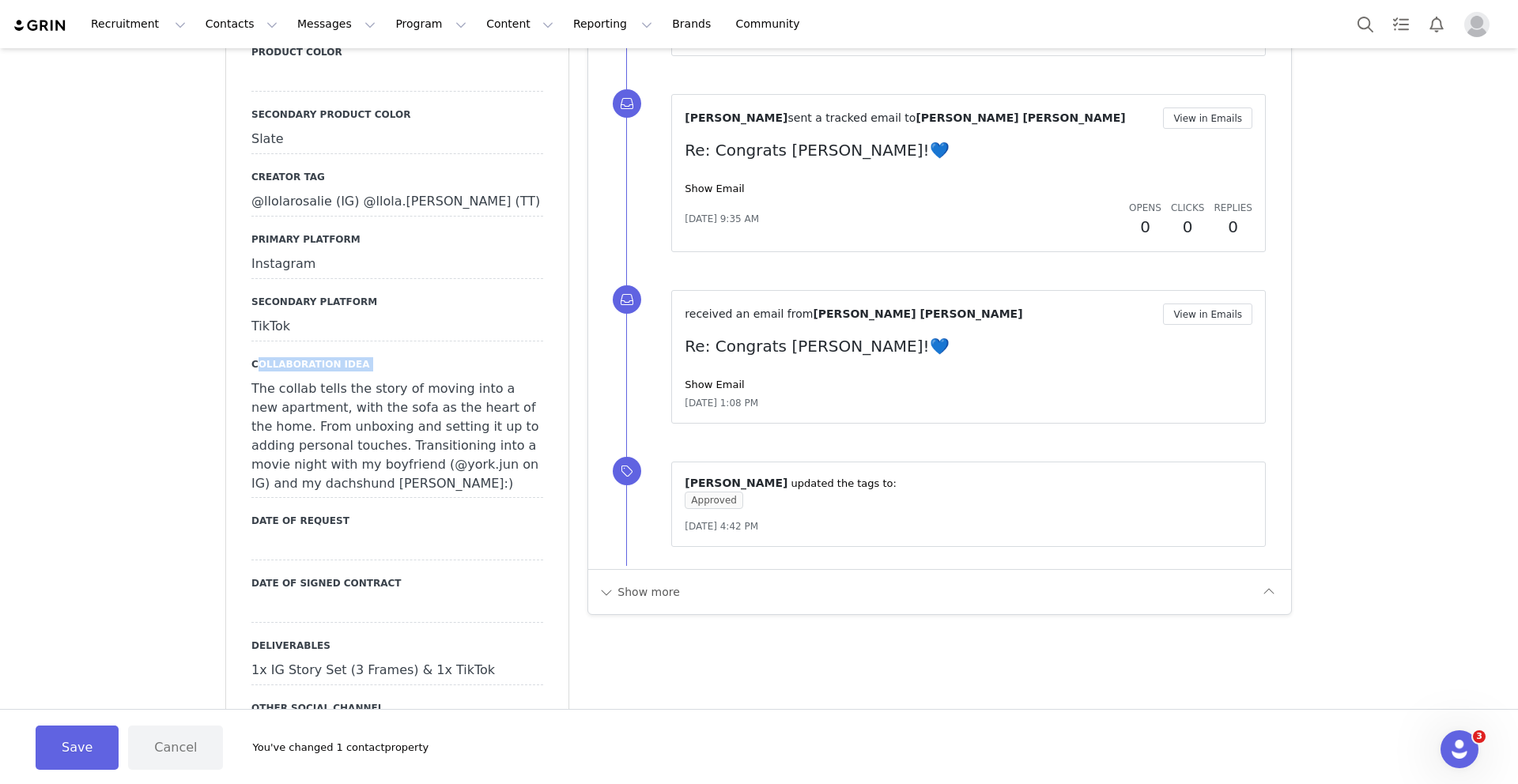
drag, startPoint x: 433, startPoint y: 330, endPoint x: 190, endPoint y: 375, distance: 247.1
click at [190, 375] on div "Prospects [PERSON_NAME] [PERSON_NAME] Profile [PERSON_NAME] [PERSON_NAME] 387.3…" at bounding box center [759, 235] width 1518 height 3794
click at [193, 375] on div "Prospects [PERSON_NAME] [PERSON_NAME] Profile [PERSON_NAME] [PERSON_NAME] 387.3…" at bounding box center [759, 235] width 1518 height 3794
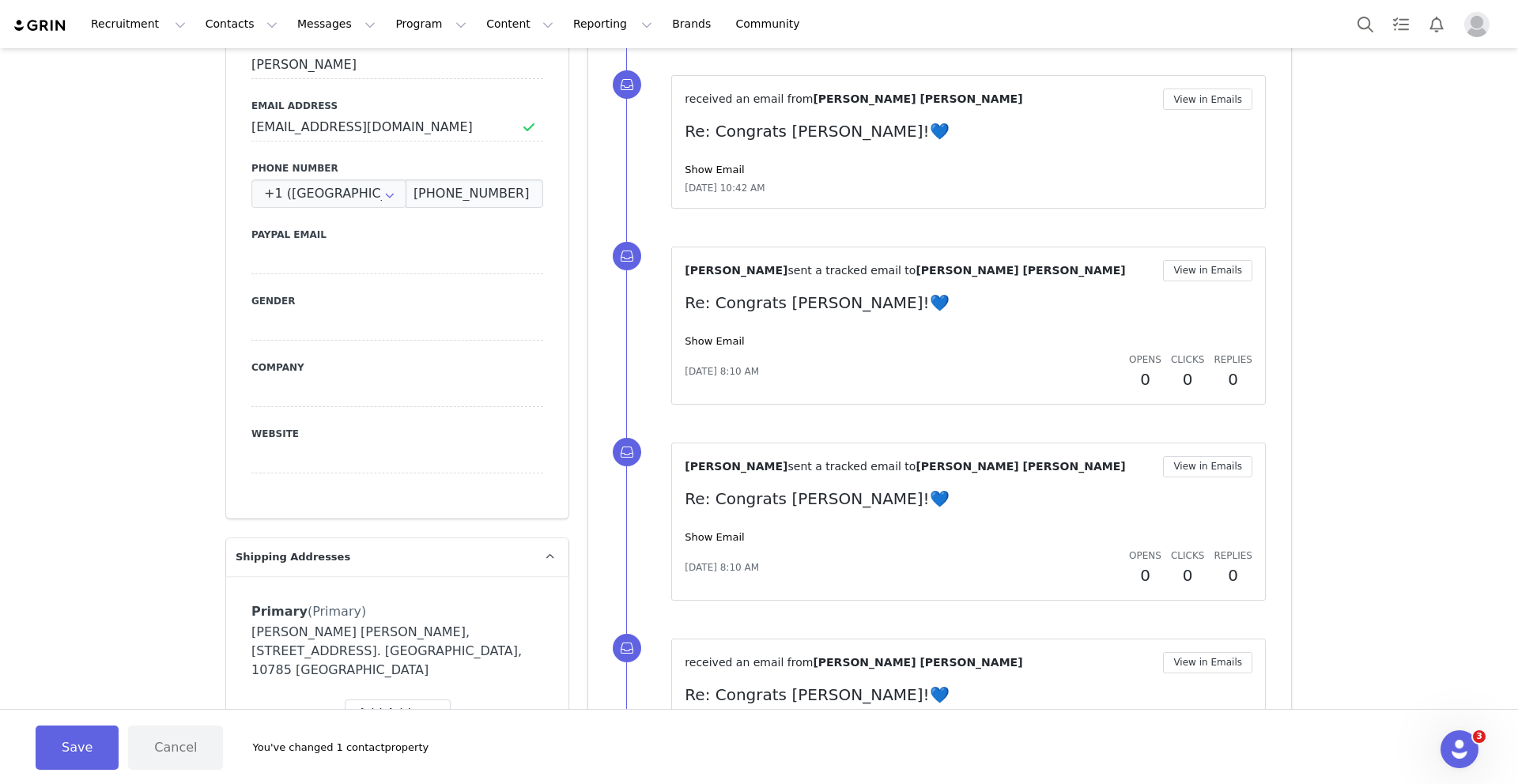
scroll to position [648, 0]
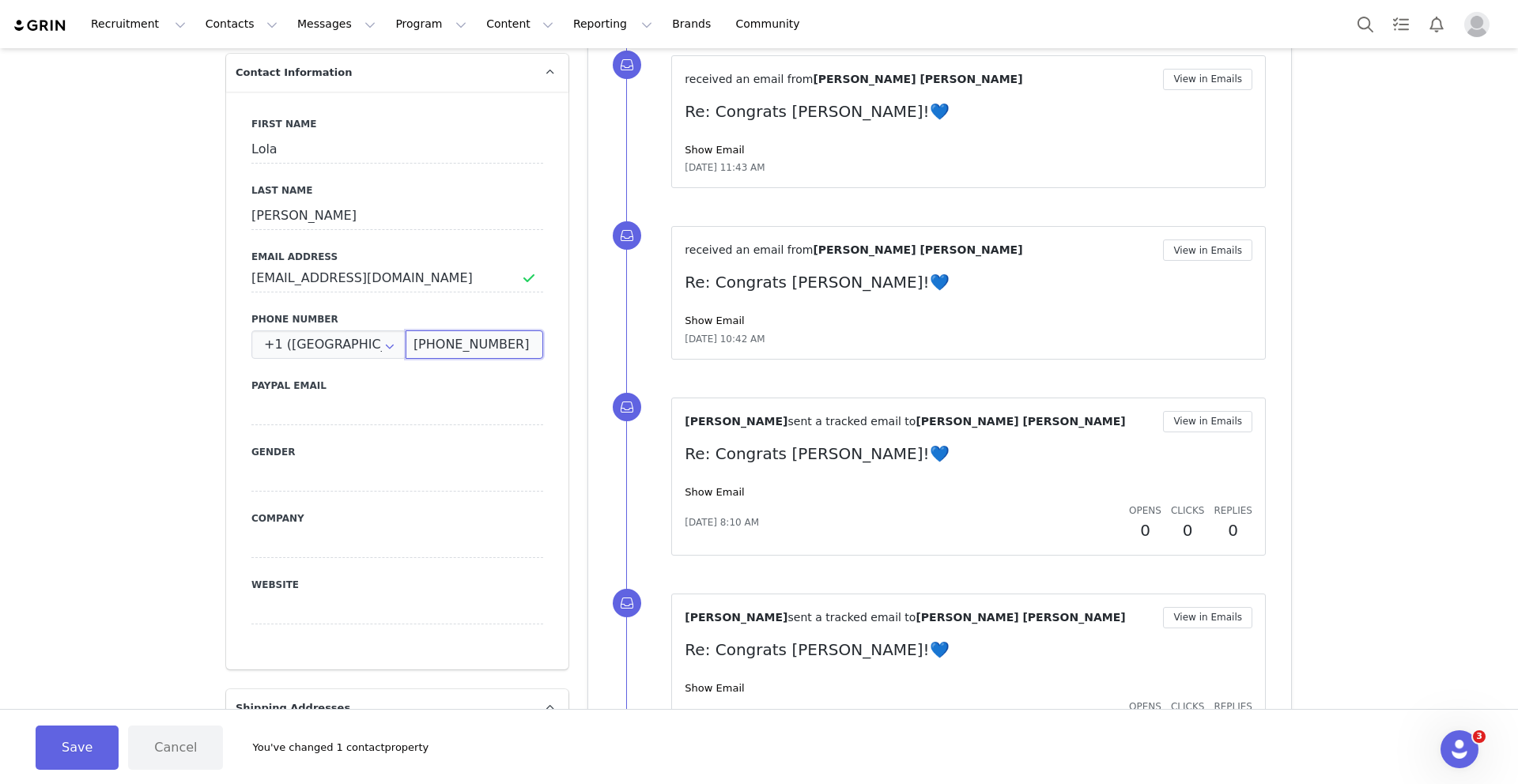
click at [453, 342] on input "[PHONE_NUMBER]" at bounding box center [474, 344] width 137 height 28
click at [465, 343] on input "[PHONE_NUMBER]" at bounding box center [474, 344] width 137 height 28
click at [444, 342] on input "[PHONE_NUMBER]" at bounding box center [474, 344] width 137 height 28
click at [443, 342] on input "[PHONE_NUMBER]" at bounding box center [474, 344] width 137 height 28
click at [453, 345] on input "[PHONE_NUMBER]" at bounding box center [474, 344] width 137 height 28
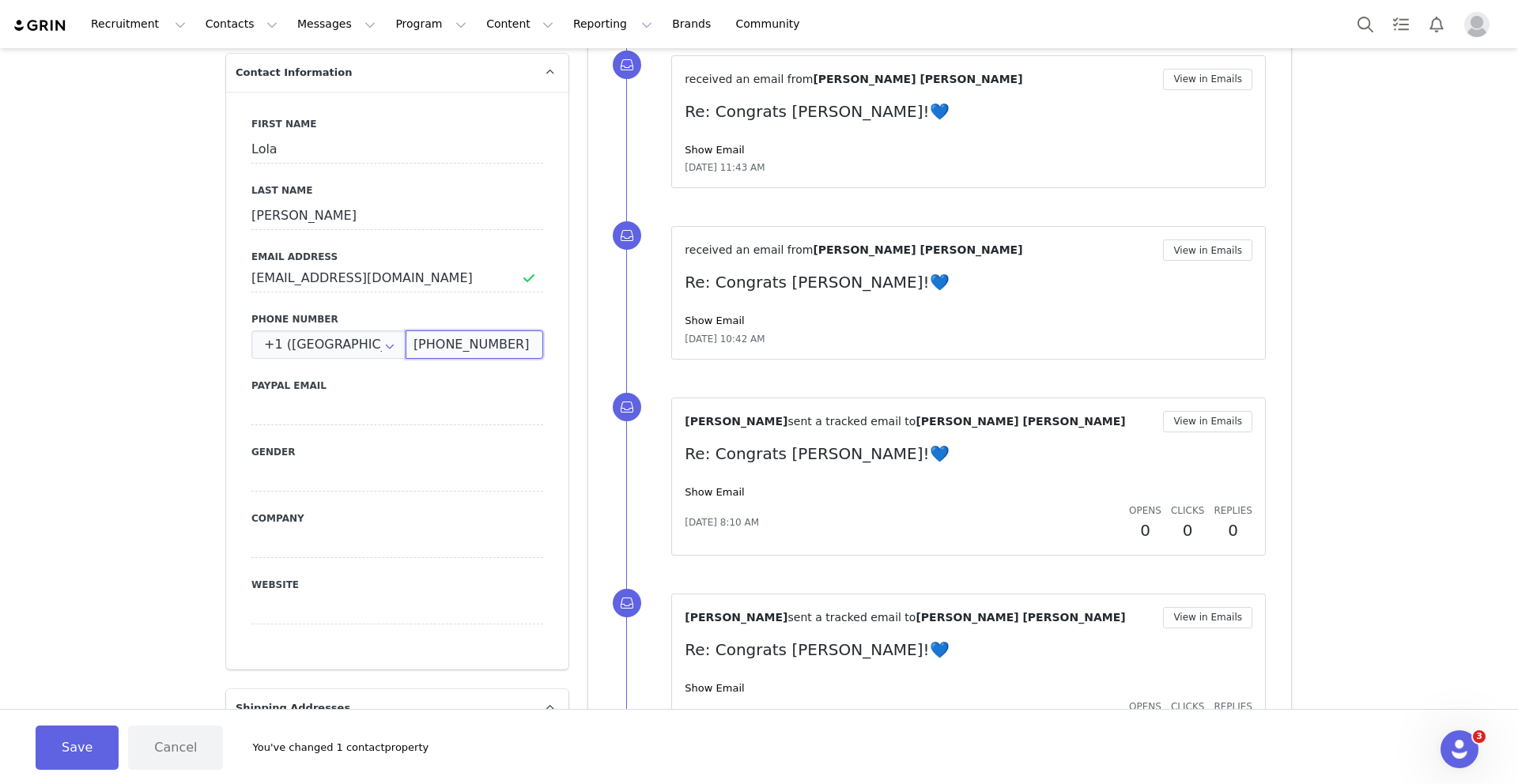
click at [445, 344] on input "[PHONE_NUMBER]" at bounding box center [474, 344] width 137 height 28
click at [441, 343] on input "[PHONE_NUMBER]" at bounding box center [474, 344] width 137 height 28
drag, startPoint x: 467, startPoint y: 343, endPoint x: 566, endPoint y: 343, distance: 99.0
click at [566, 343] on div "First Name [PERSON_NAME] Last Name [PERSON_NAME] Email Address [EMAIL_ADDRESS][…" at bounding box center [397, 380] width 342 height 578
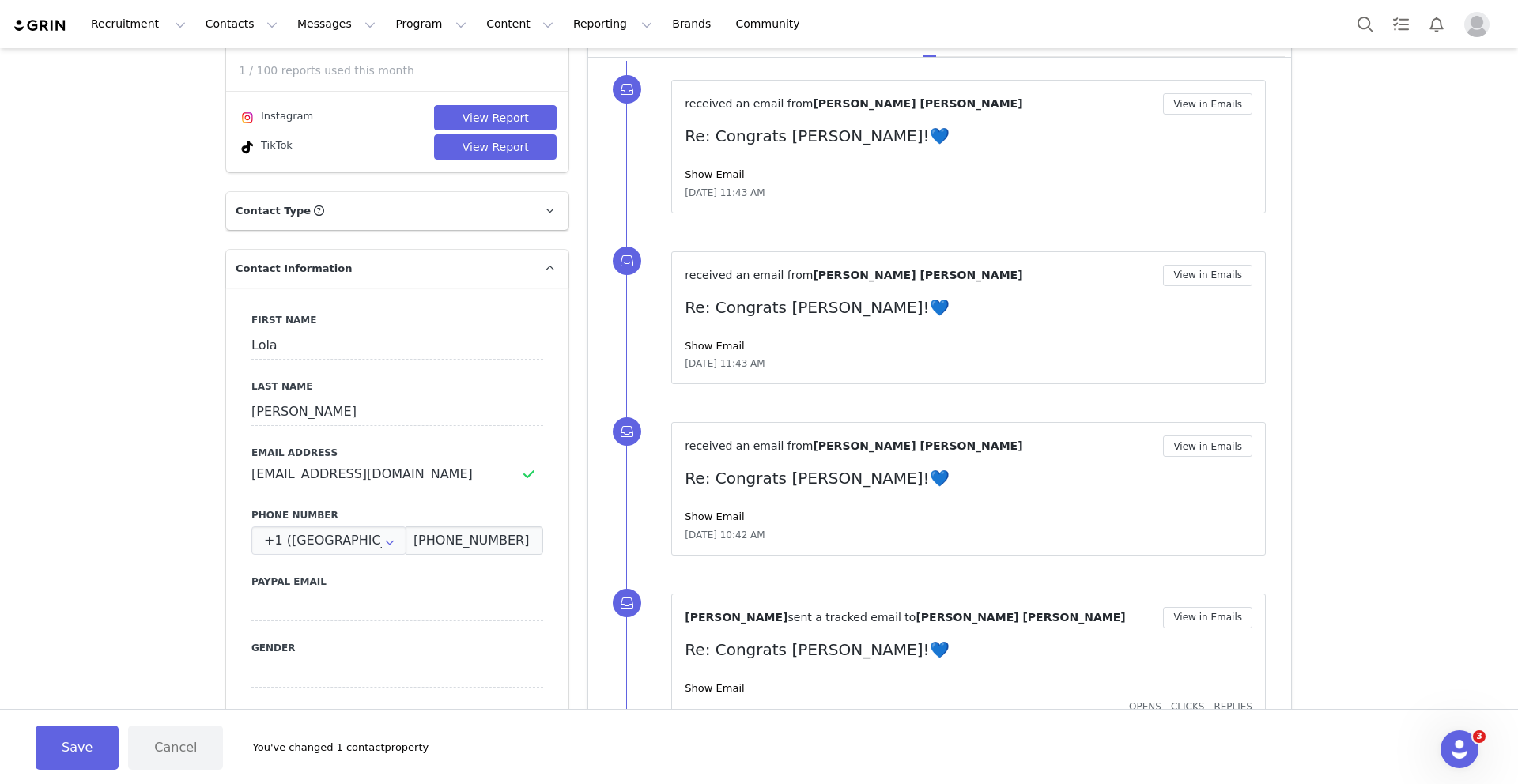
scroll to position [0, 0]
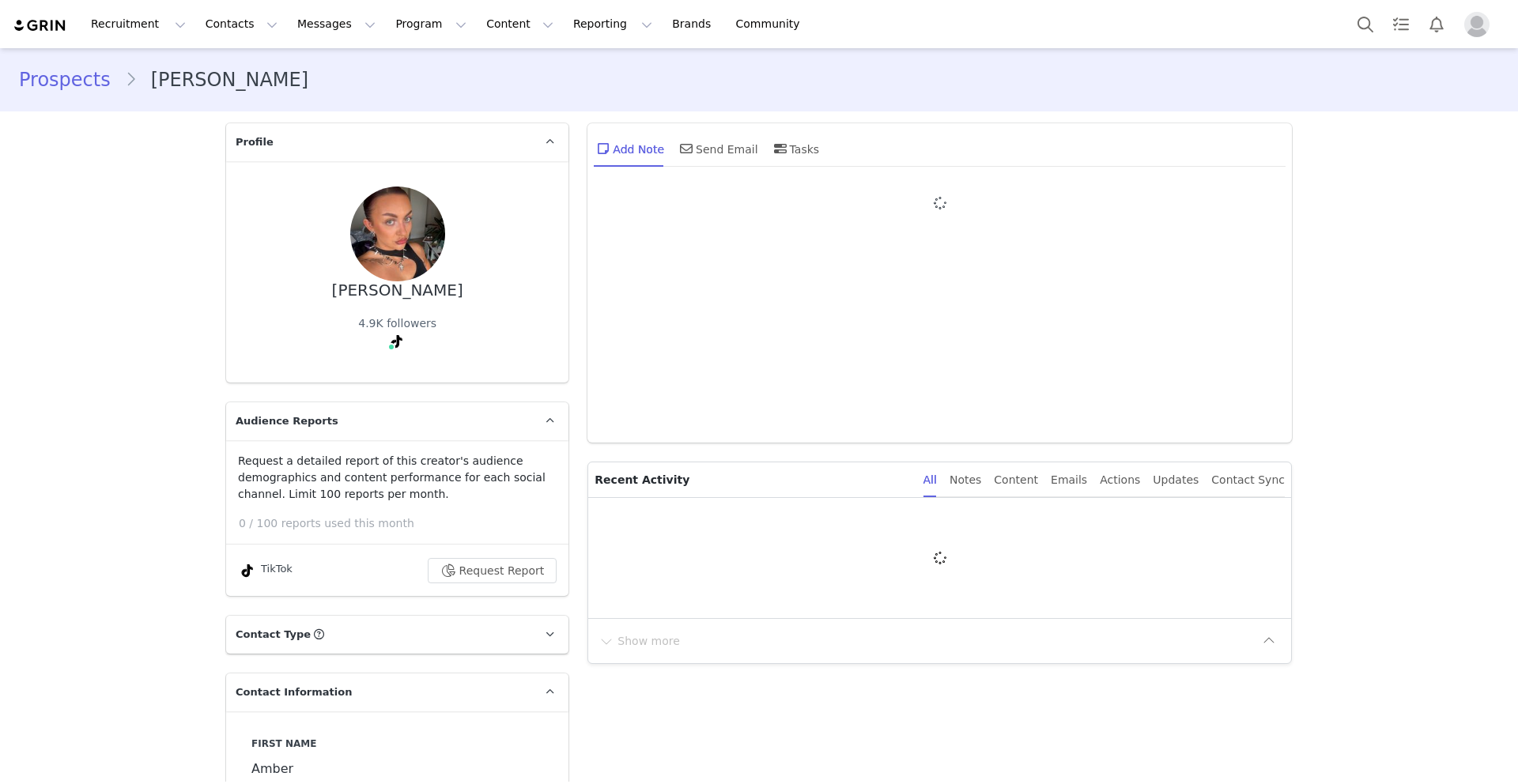
type input "+1 ([GEOGRAPHIC_DATA])"
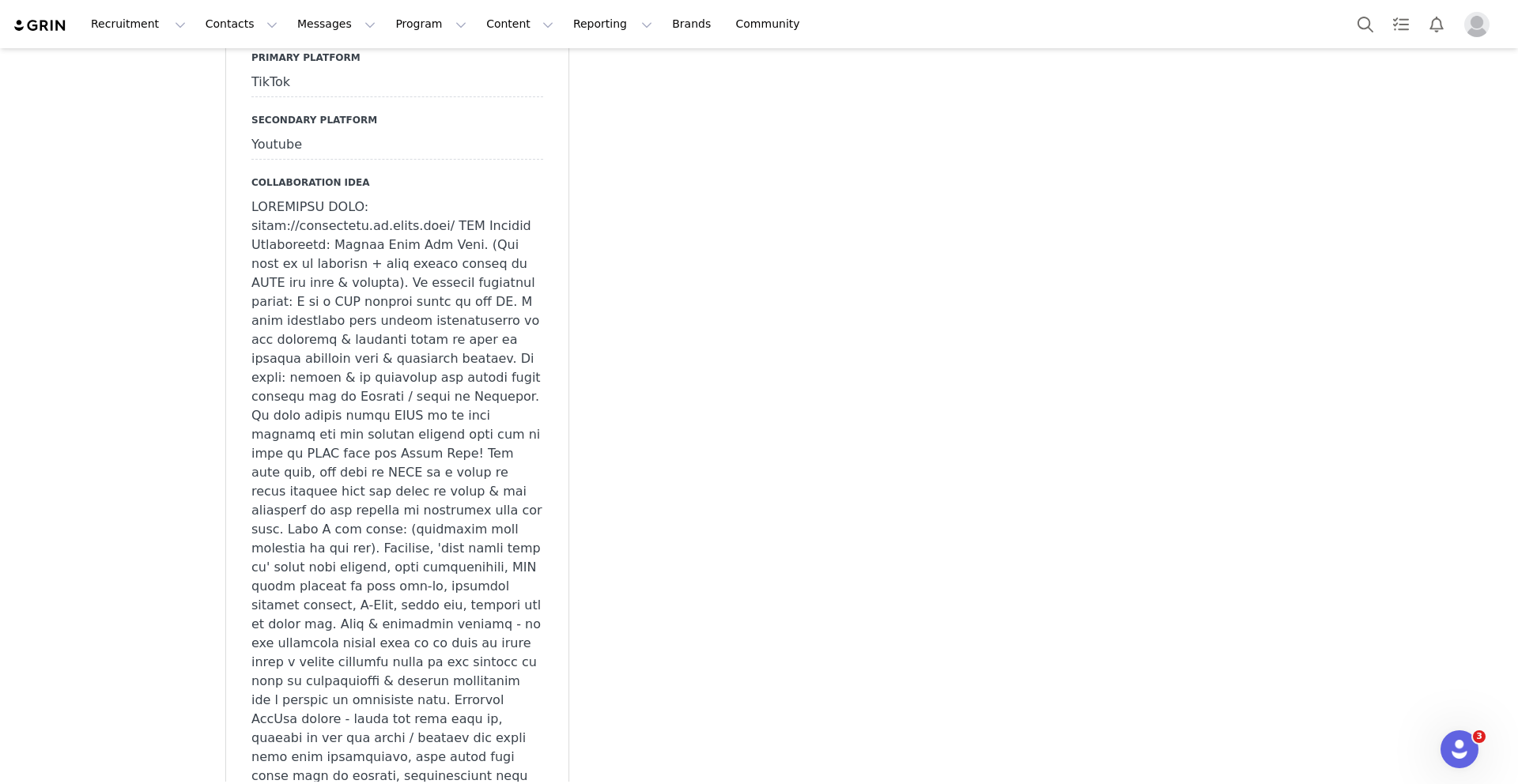
scroll to position [1851, 0]
drag, startPoint x: 251, startPoint y: 217, endPoint x: 450, endPoint y: 216, distance: 199.0
click at [450, 216] on div at bounding box center [397, 741] width 292 height 1108
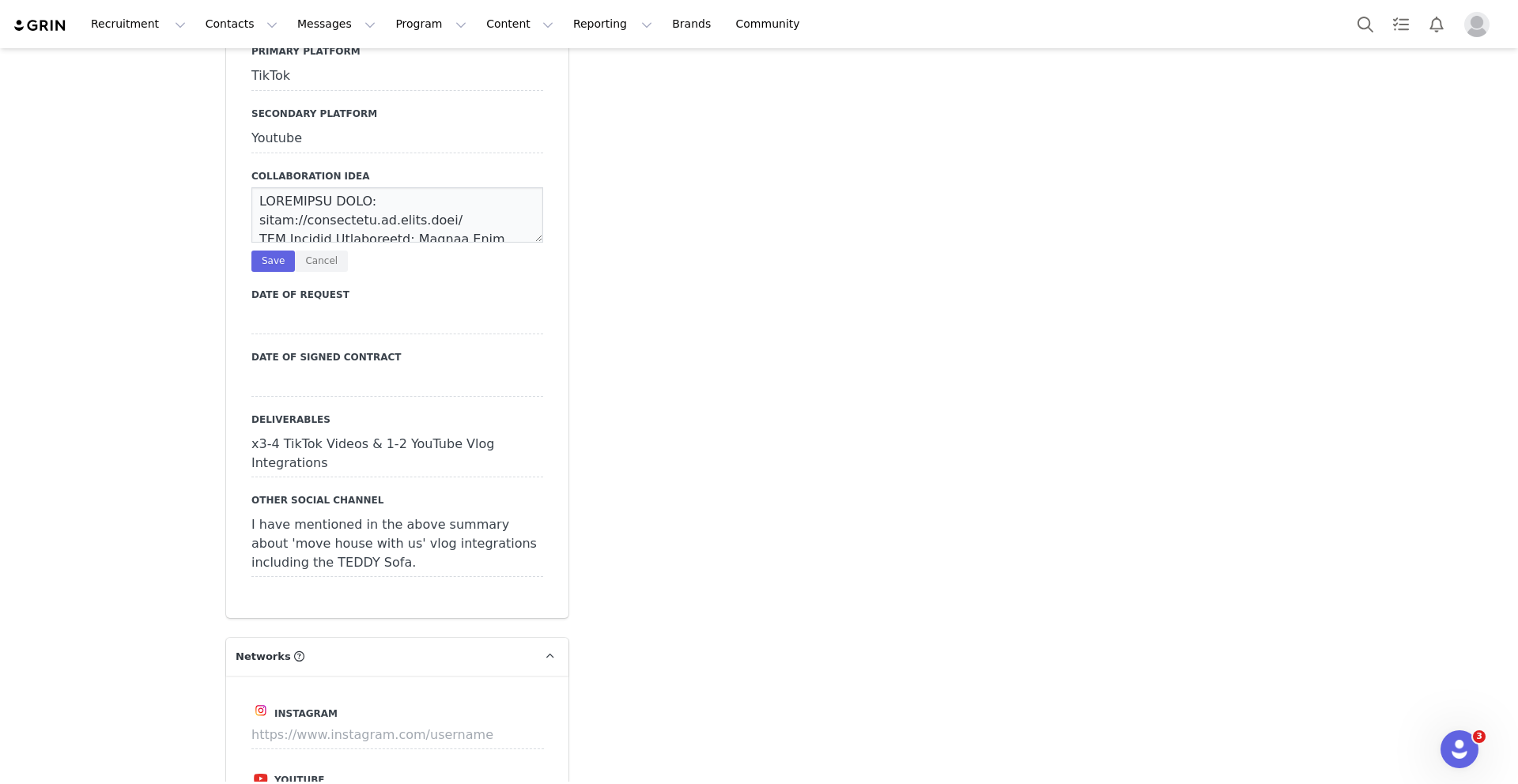
click at [378, 199] on textarea at bounding box center [397, 214] width 292 height 56
drag, startPoint x: 481, startPoint y: 219, endPoint x: 258, endPoint y: 219, distance: 223.0
click at [258, 219] on textarea at bounding box center [397, 214] width 292 height 56
